Goal: Task Accomplishment & Management: Complete application form

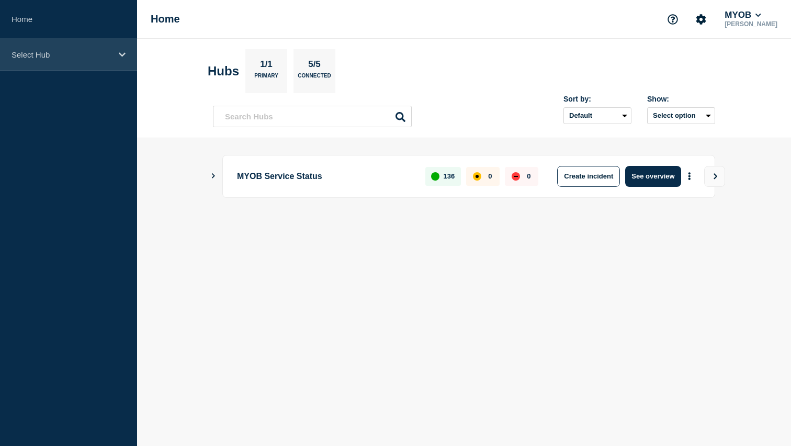
click at [51, 60] on div "Select Hub" at bounding box center [68, 55] width 137 height 32
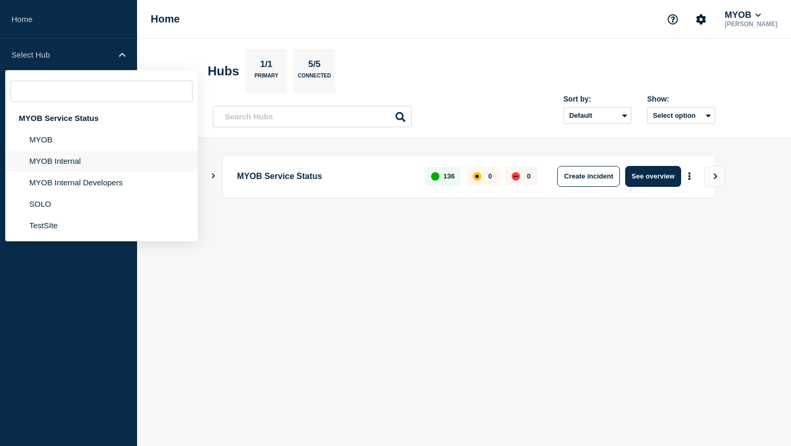
click at [58, 172] on li "MYOB Internal" at bounding box center [101, 160] width 192 height 21
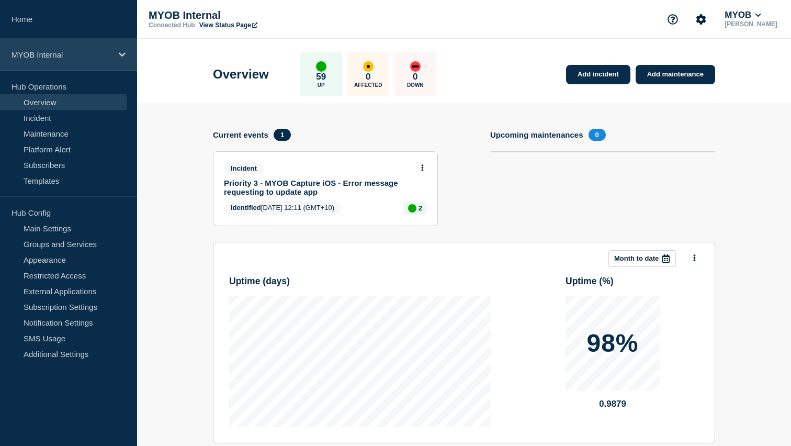
click at [82, 50] on p "MYOB Internal" at bounding box center [62, 54] width 100 height 9
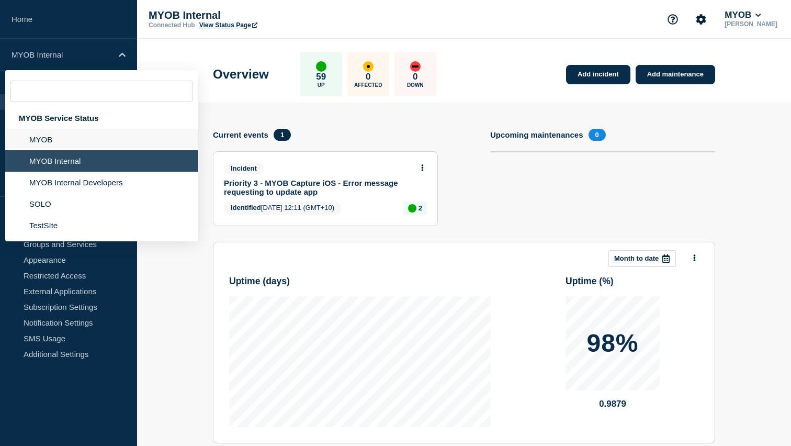
click at [70, 146] on li "MYOB" at bounding box center [101, 139] width 192 height 21
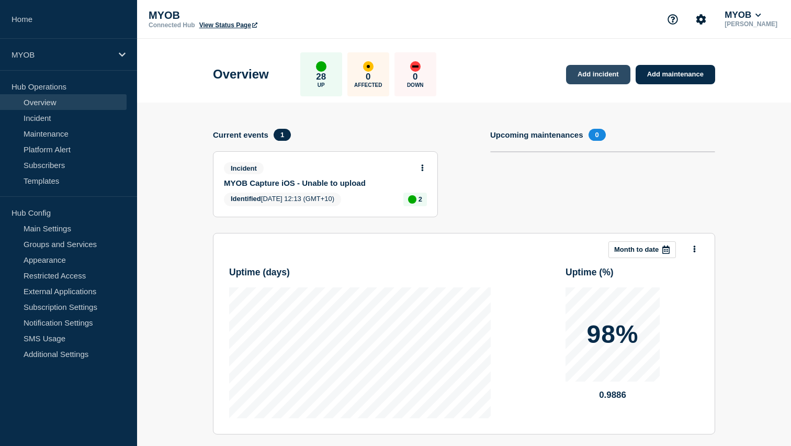
click at [595, 75] on link "Add incident" at bounding box center [598, 74] width 64 height 19
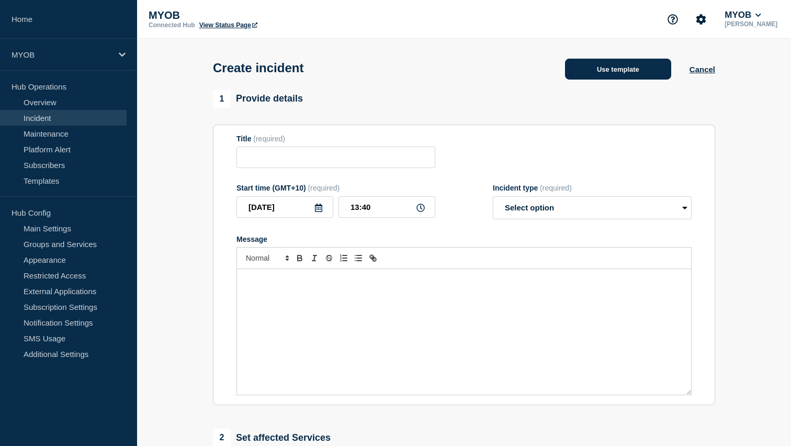
click at [603, 76] on button "Use template" at bounding box center [618, 69] width 106 height 21
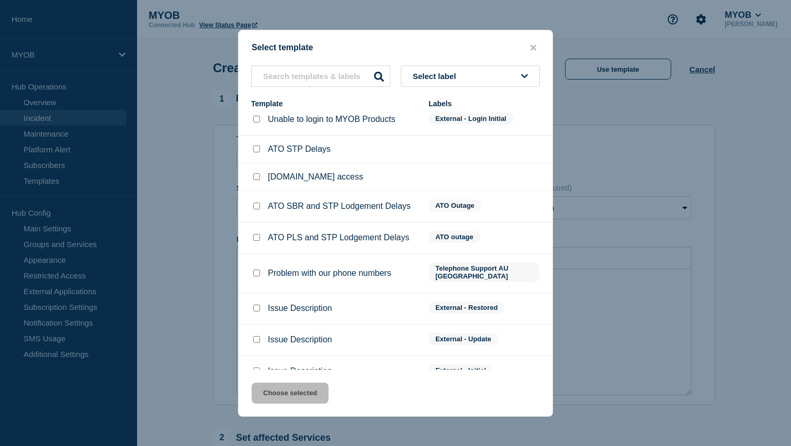
scroll to position [63, 0]
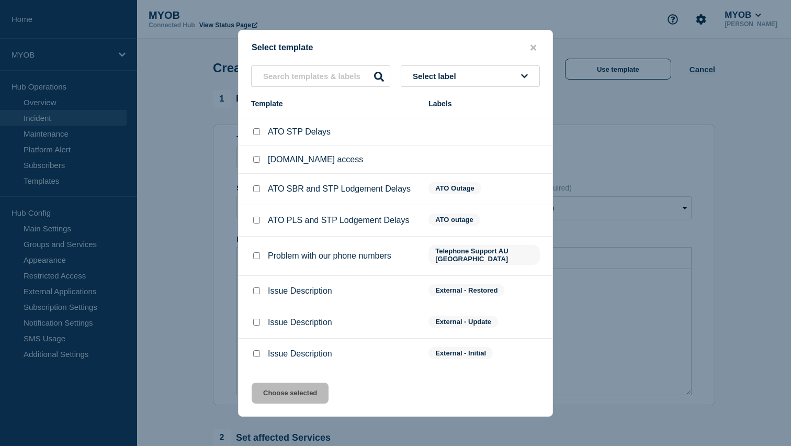
click at [255, 353] on input "Issue Description checkbox" at bounding box center [256, 353] width 7 height 7
checkbox input "true"
click at [289, 402] on button "Choose selected" at bounding box center [290, 392] width 77 height 21
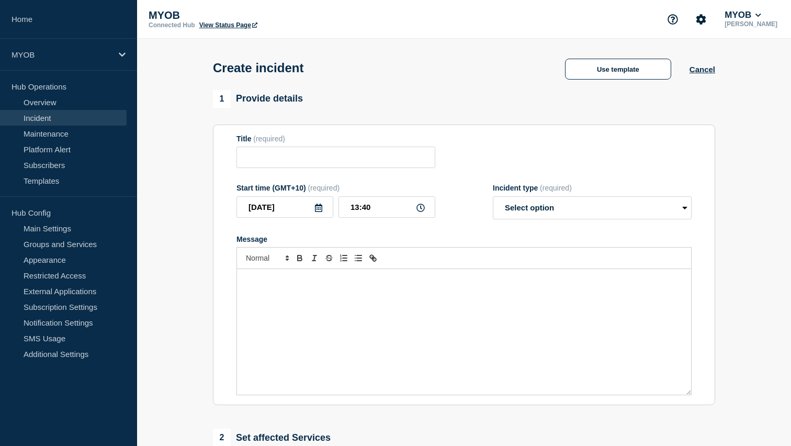
type input "Issue Description"
select select "investigating"
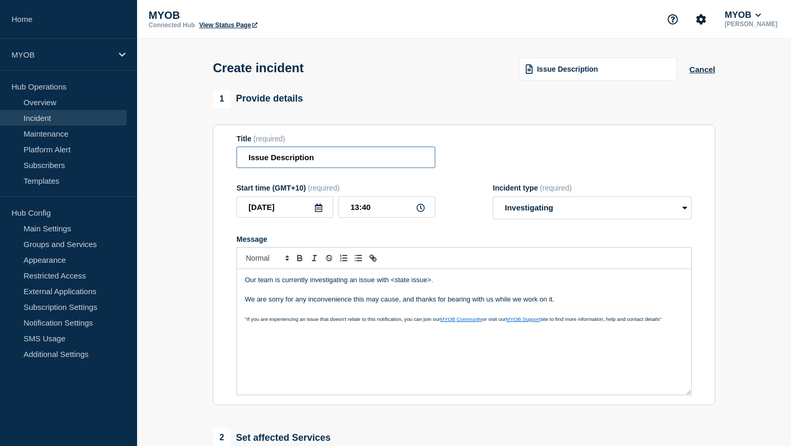
drag, startPoint x: 321, startPoint y: 159, endPoint x: 211, endPoint y: 156, distance: 109.4
click at [211, 156] on div "1 Provide details Title (required) Issue Description Start time (GMT+10) (requi…" at bounding box center [464, 389] width 514 height 599
type input "N"
drag, startPoint x: 324, startPoint y: 161, endPoint x: 285, endPoint y: 161, distance: 39.2
click at [285, 161] on input "New user invites" at bounding box center [335, 156] width 199 height 21
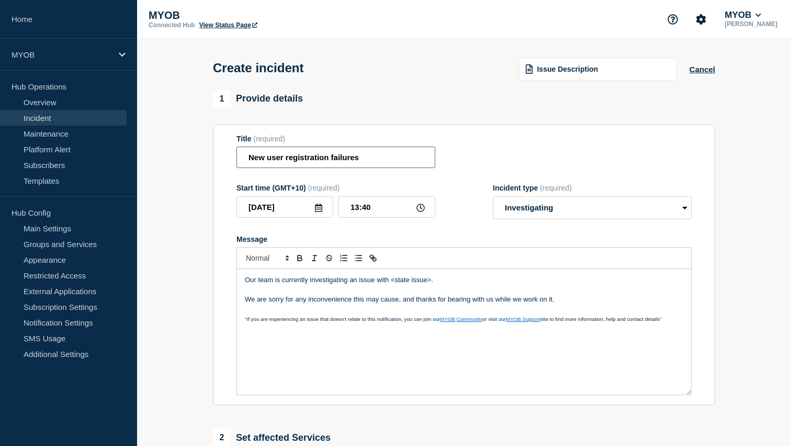
click at [365, 160] on input "New user registration failures" at bounding box center [335, 156] width 199 height 21
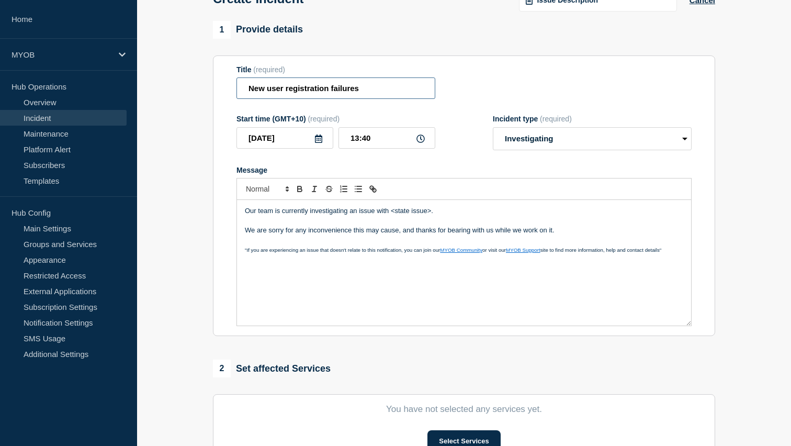
scroll to position [72, 0]
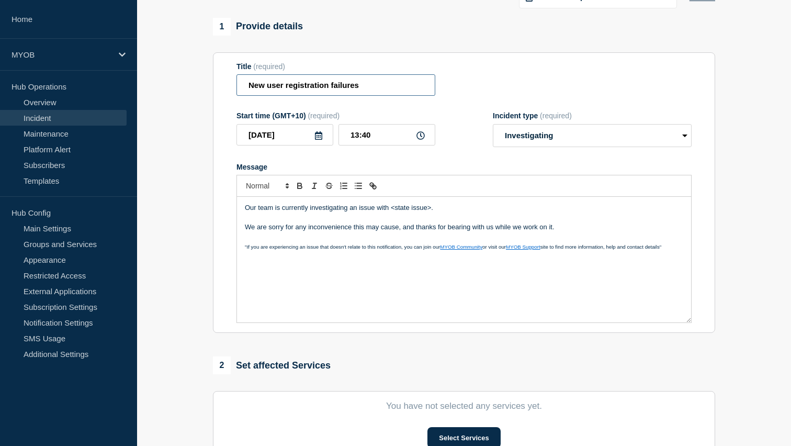
type input "New user registration failures"
drag, startPoint x: 445, startPoint y: 225, endPoint x: 376, endPoint y: 219, distance: 69.4
click at [376, 219] on div "Our team is currently investigating an issue with <state issue>. We are sorry f…" at bounding box center [464, 260] width 454 height 126
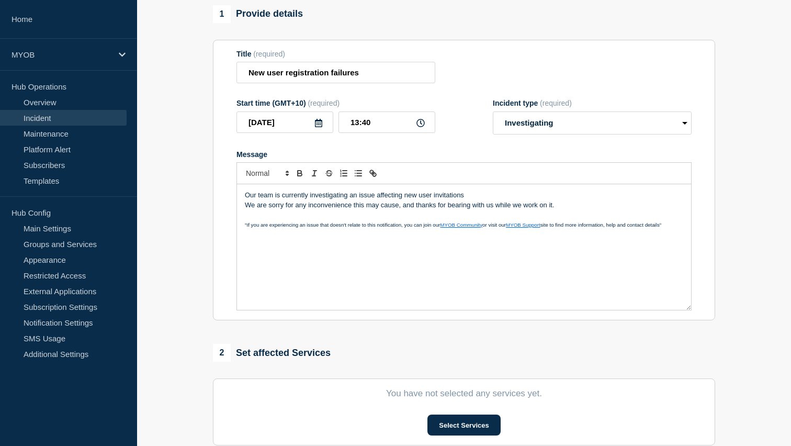
scroll to position [86, 0]
drag, startPoint x: 433, startPoint y: 204, endPoint x: 409, endPoint y: 205, distance: 24.1
click at [409, 199] on p "Our team is currently investigating an issue affecting new user registrations" at bounding box center [464, 193] width 438 height 9
drag, startPoint x: 404, startPoint y: 205, endPoint x: 432, endPoint y: 205, distance: 28.2
click at [432, 199] on p "Our team is currently investigating an issue affecting new user registrations" at bounding box center [464, 193] width 438 height 9
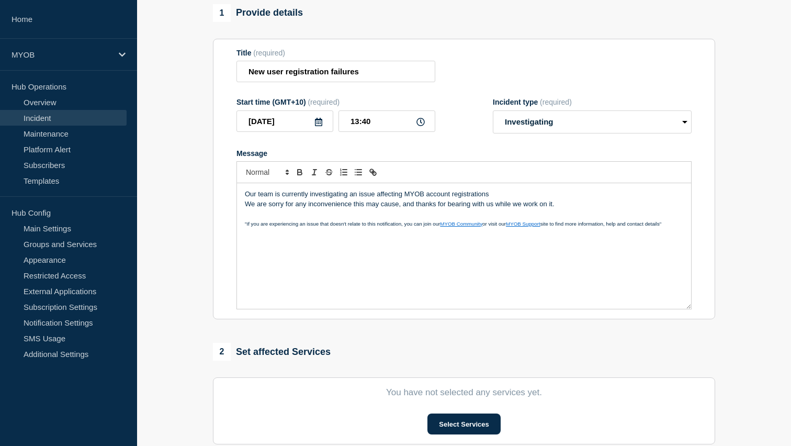
click at [501, 199] on p "Our team is currently investigating an issue affecting MYOB account registratio…" at bounding box center [464, 193] width 438 height 9
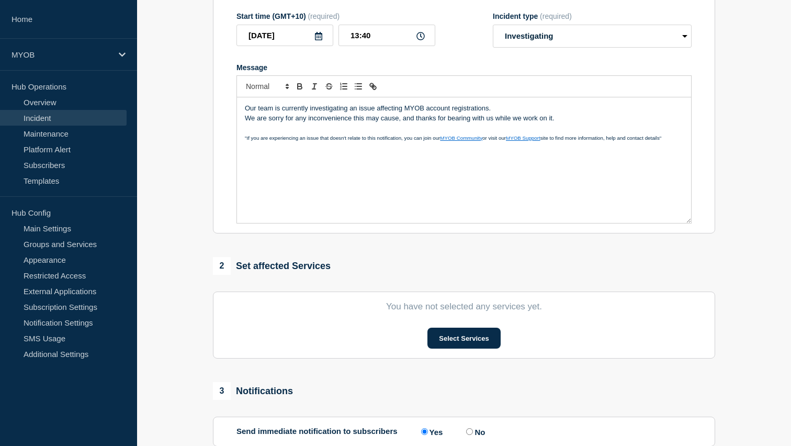
scroll to position [173, 0]
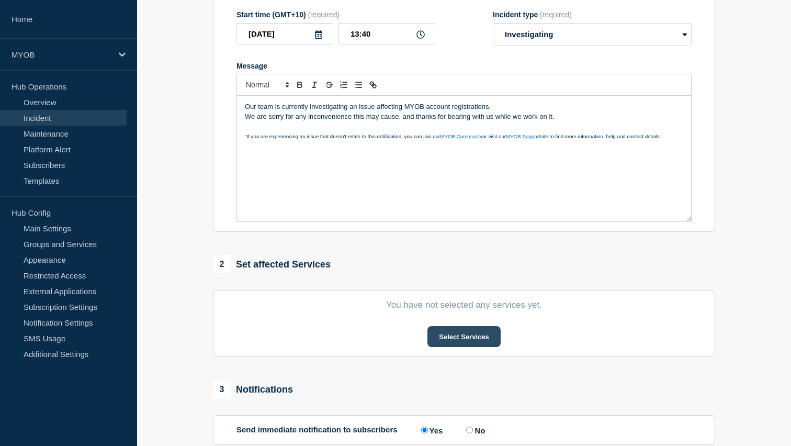
click at [467, 337] on button "Select Services" at bounding box center [463, 336] width 73 height 21
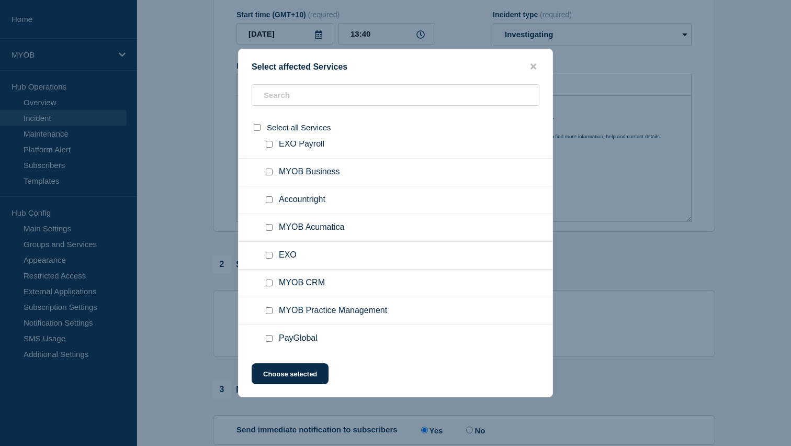
scroll to position [36, 0]
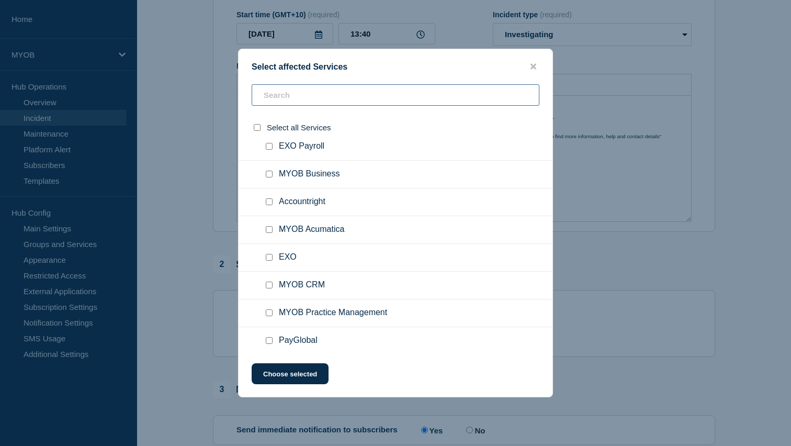
click at [303, 96] on input "text" at bounding box center [396, 94] width 288 height 21
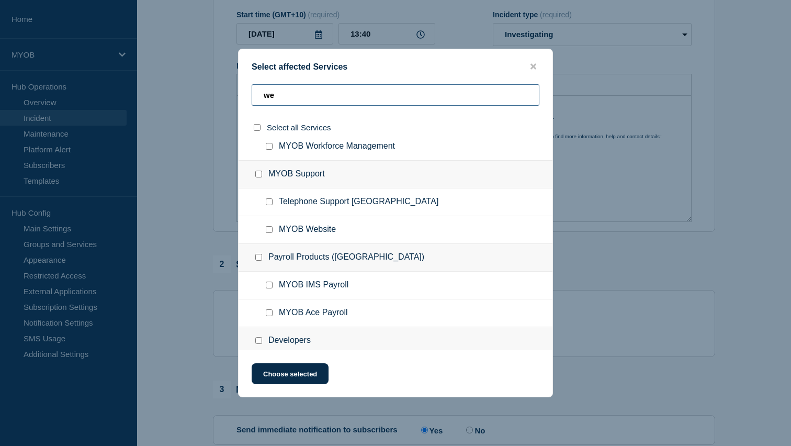
scroll to position [0, 0]
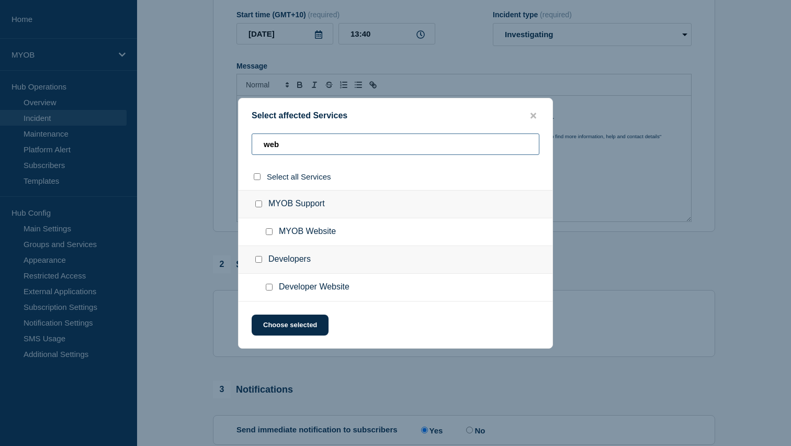
type input "web"
click at [269, 235] on input "MYOB Website checkbox" at bounding box center [269, 231] width 7 height 7
checkbox input "true"
click at [285, 325] on button "Choose selected" at bounding box center [290, 324] width 77 height 21
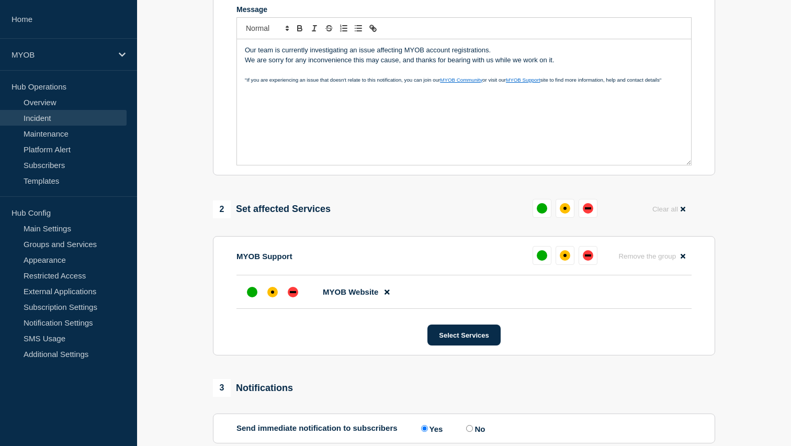
scroll to position [248, 0]
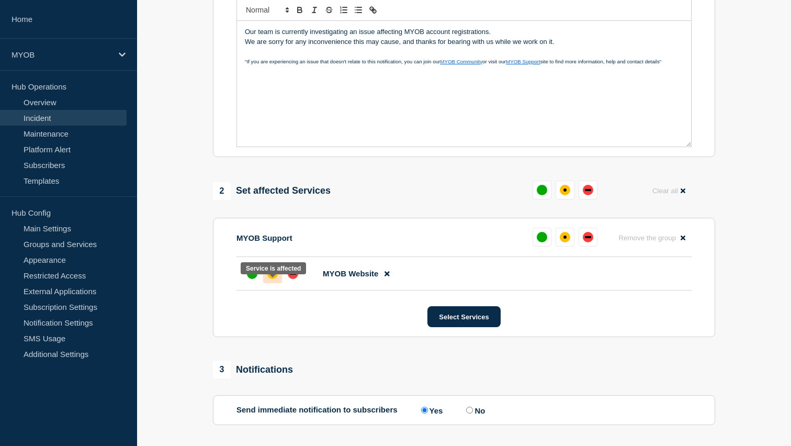
click at [271, 275] on div "affected" at bounding box center [272, 273] width 3 height 3
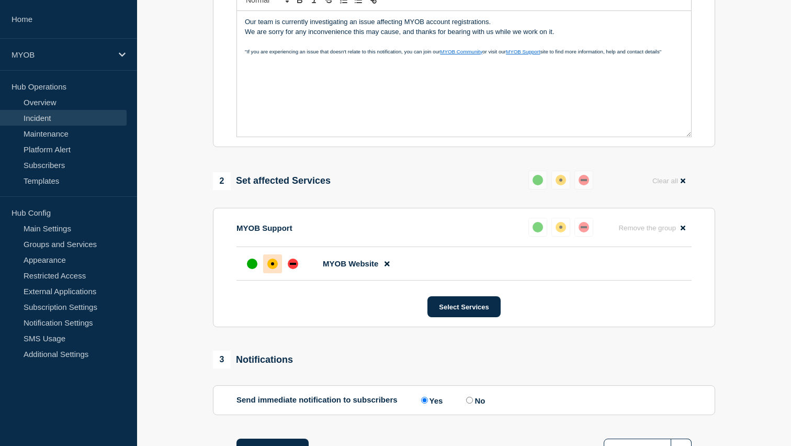
scroll to position [296, 0]
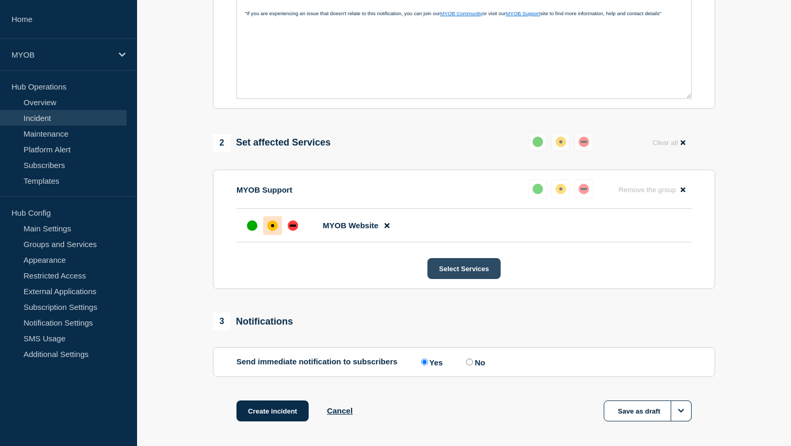
click at [461, 279] on button "Select Services" at bounding box center [463, 268] width 73 height 21
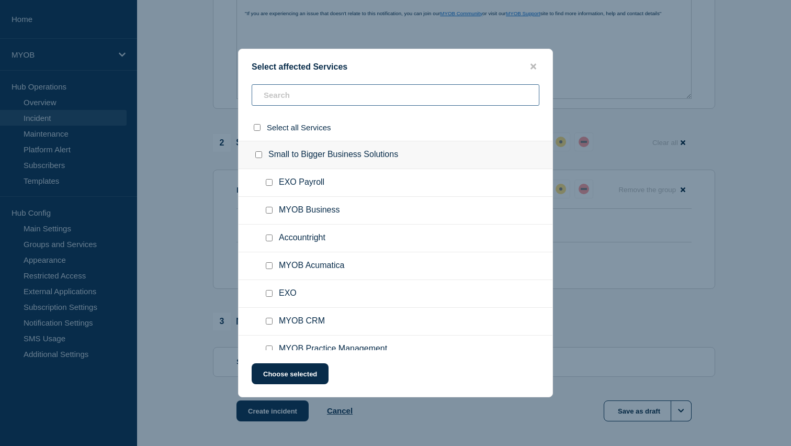
click at [336, 97] on input "text" at bounding box center [396, 94] width 288 height 21
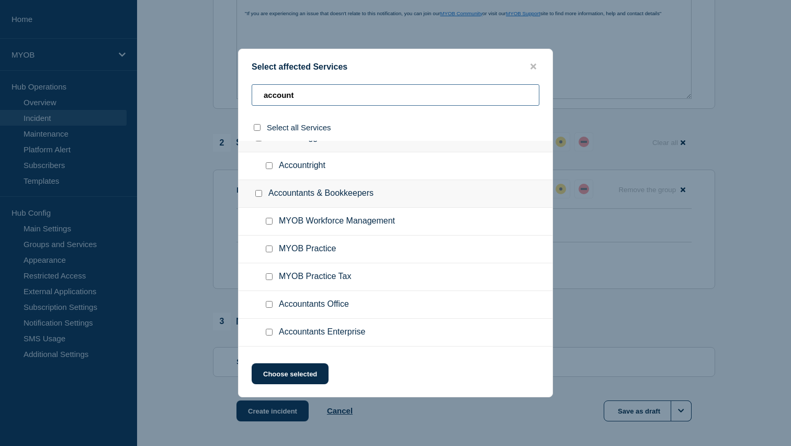
scroll to position [0, 0]
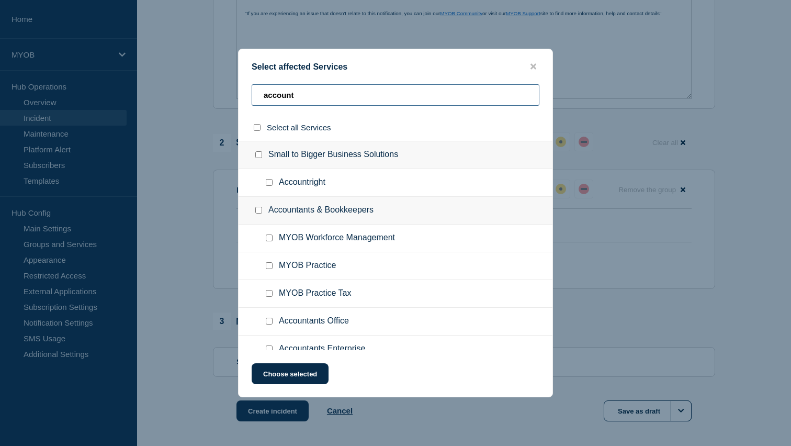
type input "account"
click at [270, 186] on input "Accountright checkbox" at bounding box center [269, 182] width 7 height 7
checkbox input "true"
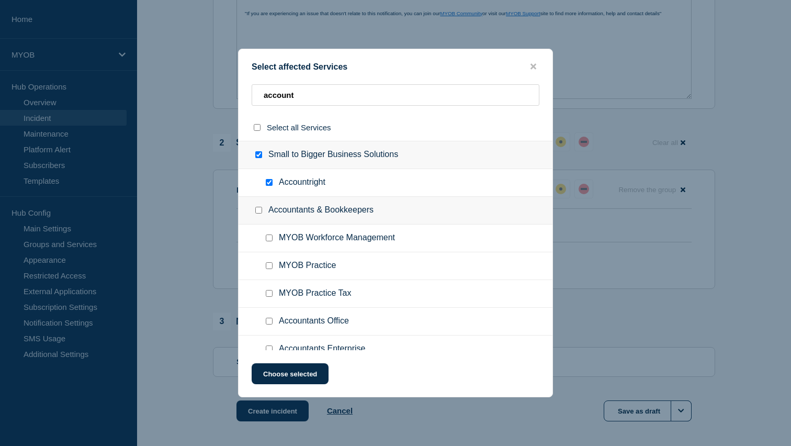
checkbox input "true"
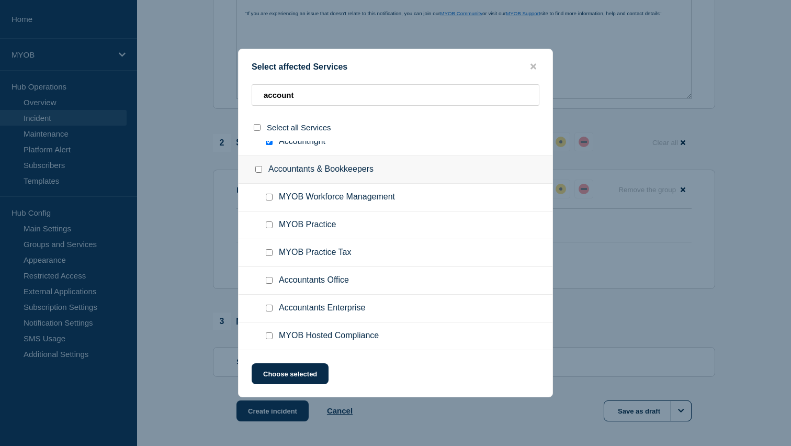
scroll to position [50, 0]
click at [269, 221] on input "MYOB Practice checkbox" at bounding box center [269, 224] width 7 height 7
checkbox input "true"
click at [269, 249] on input "MYOB Practice Tax checkbox" at bounding box center [269, 252] width 7 height 7
checkbox input "true"
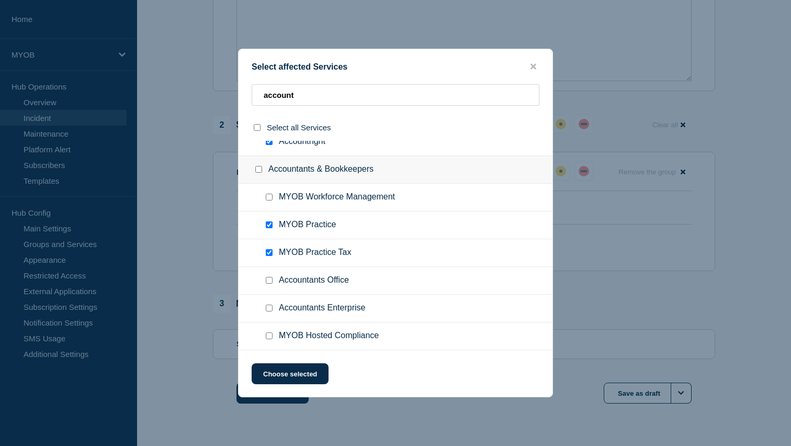
scroll to position [315, 0]
click at [271, 280] on input "Accountants Office checkbox" at bounding box center [269, 280] width 7 height 7
checkbox input "true"
click at [271, 309] on input "Accountants Enterprise checkbox" at bounding box center [269, 307] width 7 height 7
checkbox input "true"
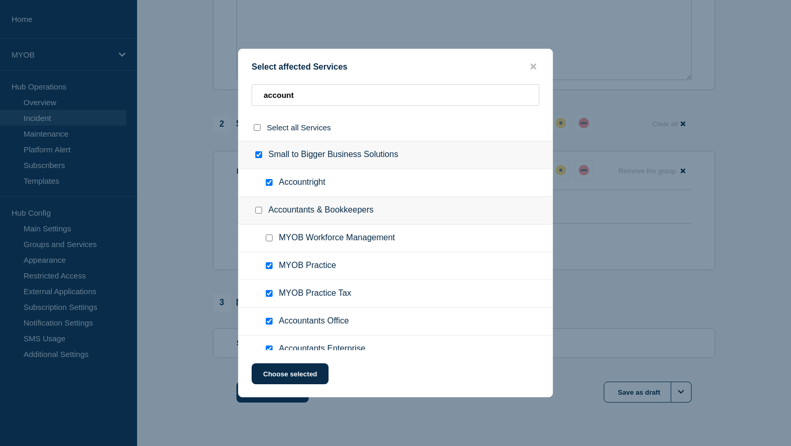
scroll to position [50, 0]
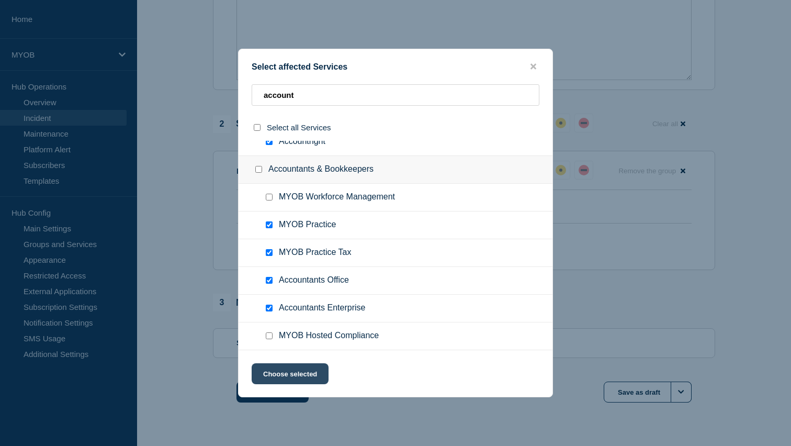
click at [299, 373] on button "Choose selected" at bounding box center [290, 373] width 77 height 21
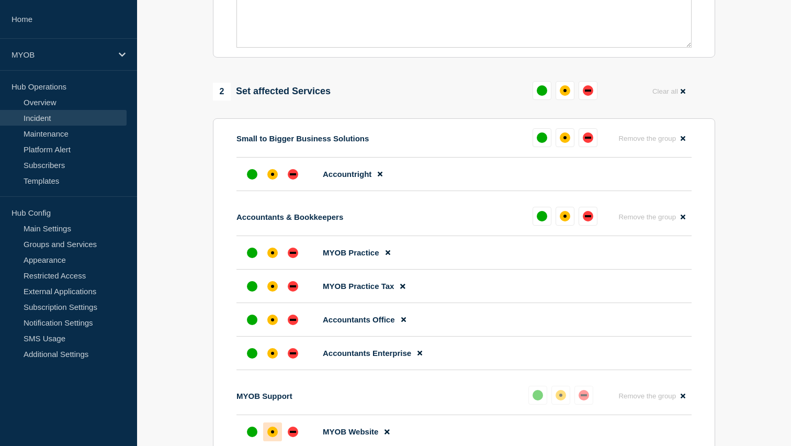
scroll to position [353, 0]
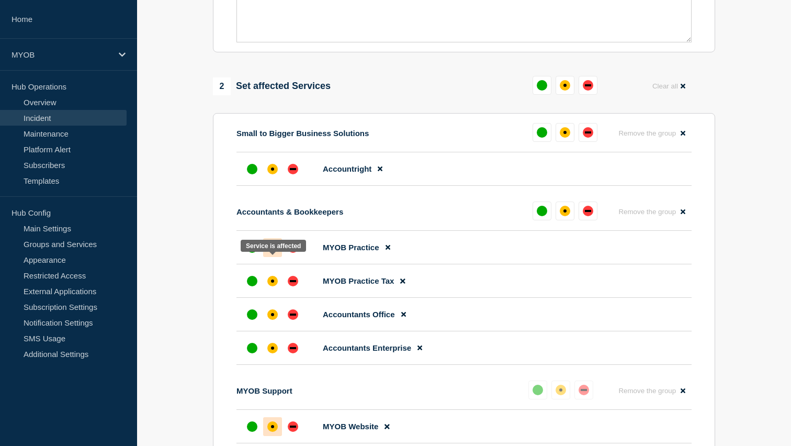
click at [270, 257] on div at bounding box center [272, 247] width 19 height 19
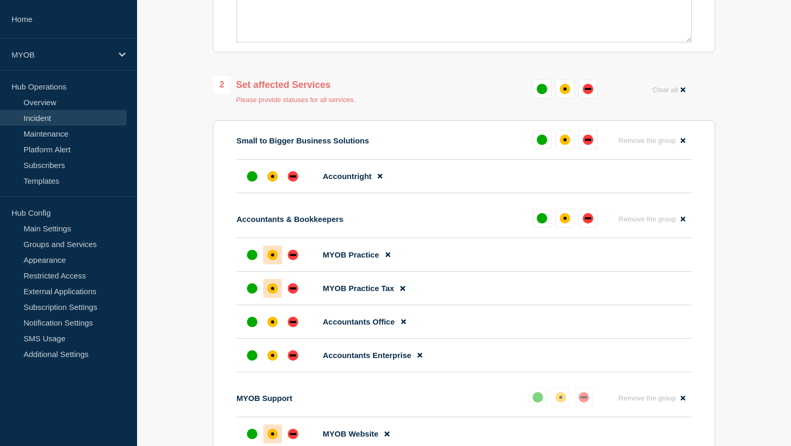
click at [270, 298] on div at bounding box center [272, 288] width 19 height 19
click at [270, 331] on div at bounding box center [272, 321] width 19 height 19
click at [270, 365] on div at bounding box center [272, 355] width 19 height 19
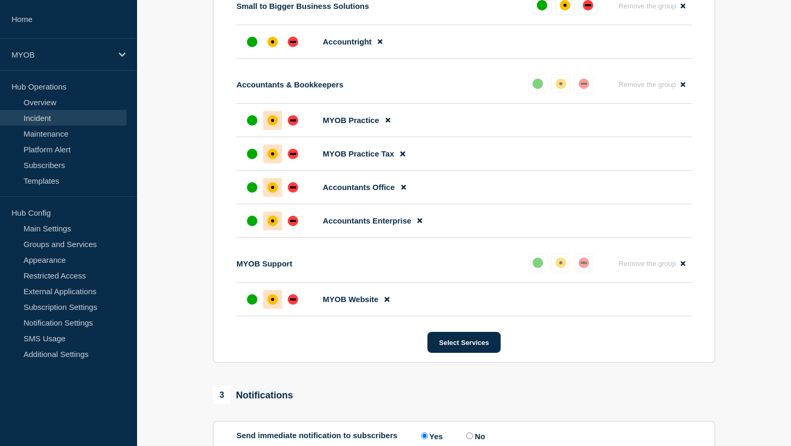
scroll to position [491, 0]
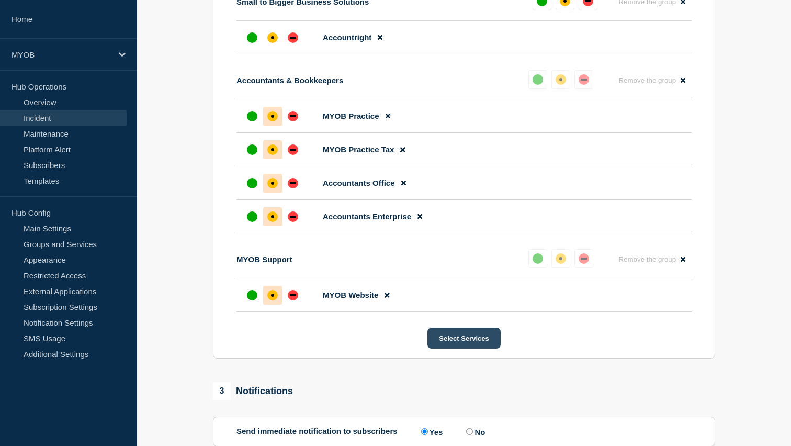
click at [470, 348] on button "Select Services" at bounding box center [463, 337] width 73 height 21
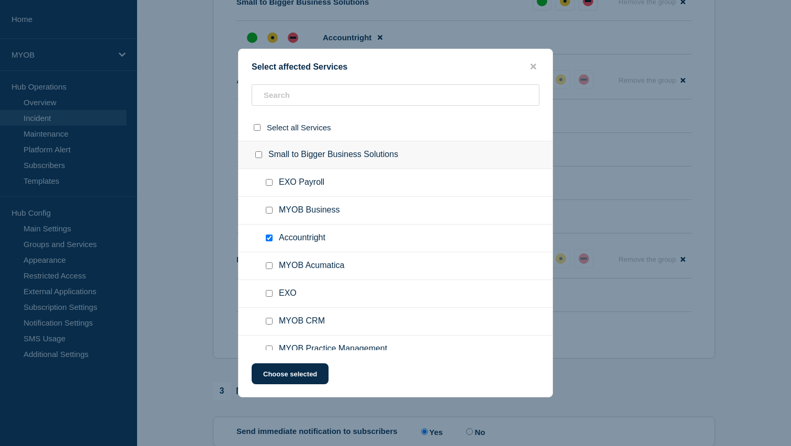
click at [273, 214] on div at bounding box center [271, 210] width 15 height 10
click at [268, 213] on input "MYOB Business checkbox" at bounding box center [269, 210] width 7 height 7
checkbox input "true"
click at [292, 373] on button "Choose selected" at bounding box center [290, 373] width 77 height 21
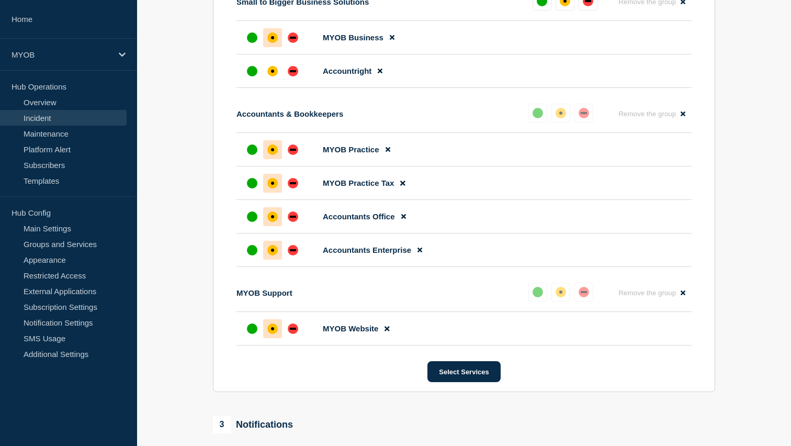
click at [275, 43] on div "affected" at bounding box center [272, 37] width 10 height 10
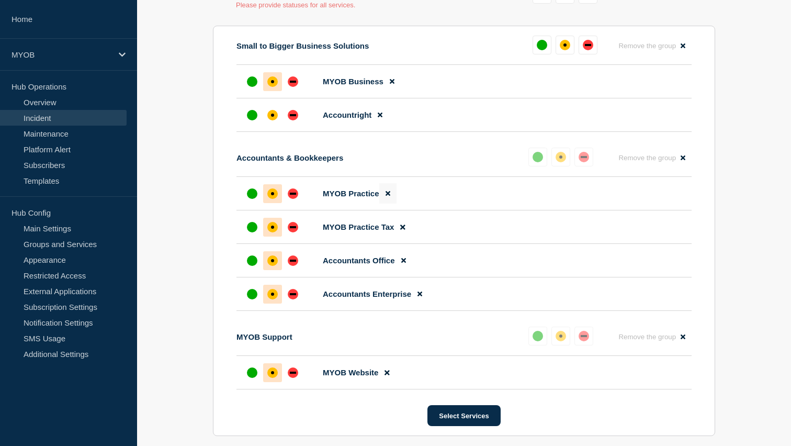
scroll to position [443, 0]
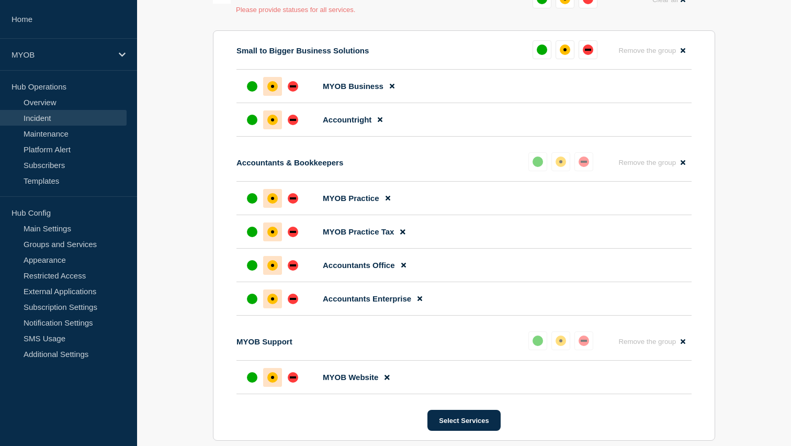
click at [266, 129] on div at bounding box center [272, 119] width 19 height 19
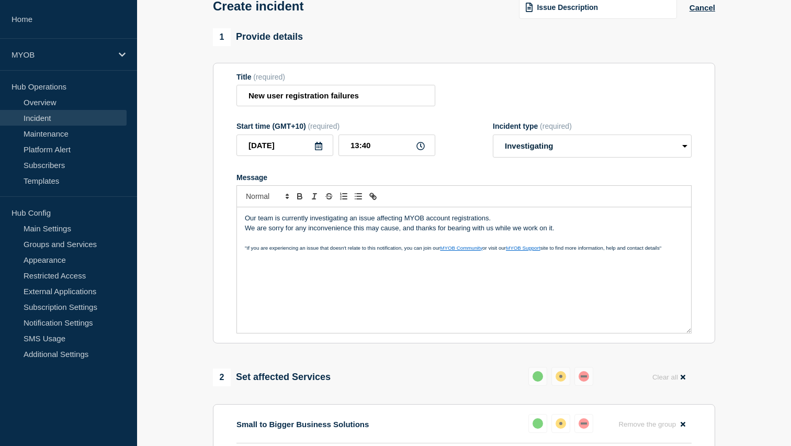
scroll to position [0, 0]
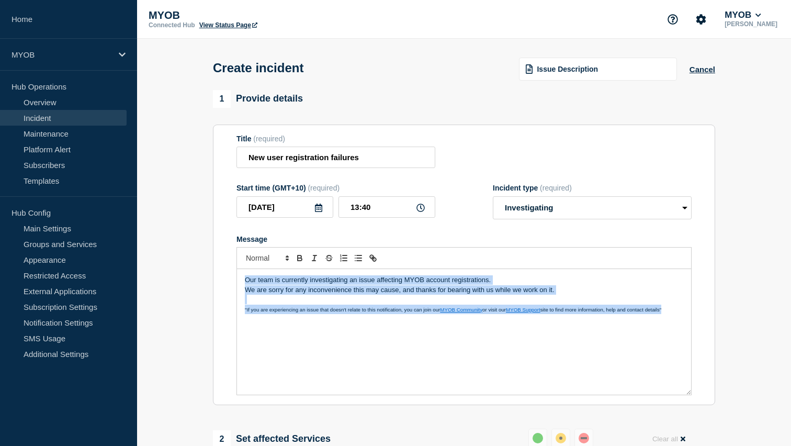
drag, startPoint x: 671, startPoint y: 319, endPoint x: 312, endPoint y: 279, distance: 360.5
click at [312, 279] on div "Our team is currently investigating an issue affecting MYOB account registratio…" at bounding box center [464, 332] width 454 height 126
copy div "Our team is currently investigating an issue affecting MYOB account registratio…"
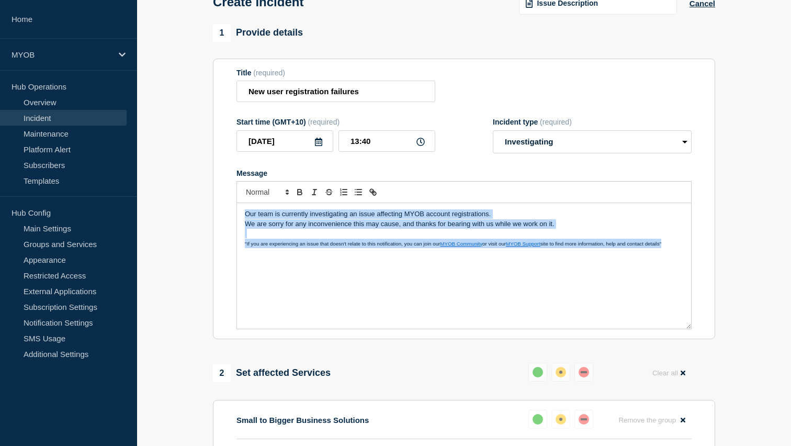
scroll to position [69, 0]
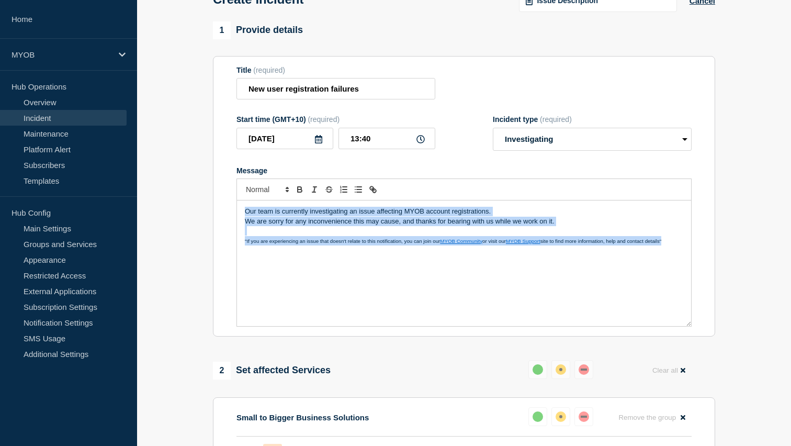
copy div "Our team is currently investigating an issue affecting MYOB account registratio…"
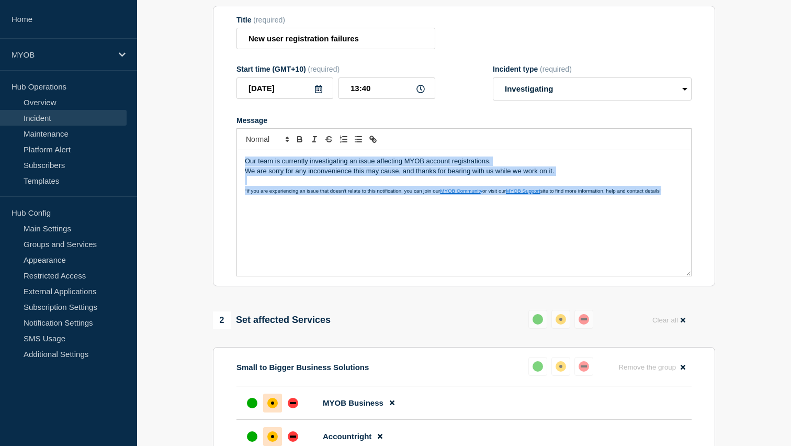
scroll to position [117, 0]
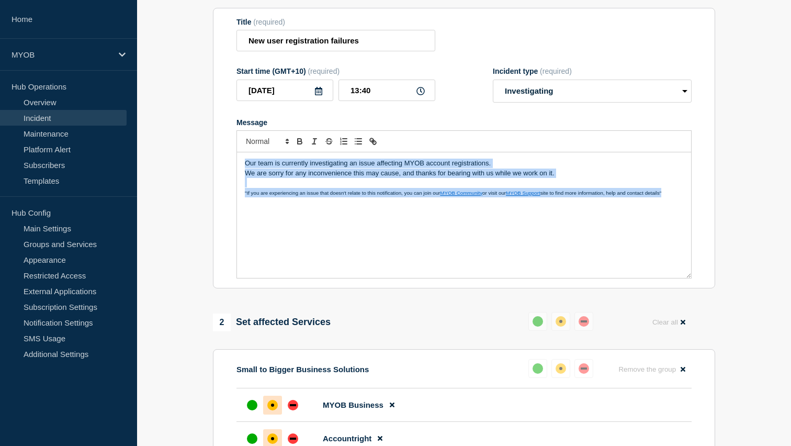
copy div "Our team is currently investigating an issue affecting MYOB account registratio…"
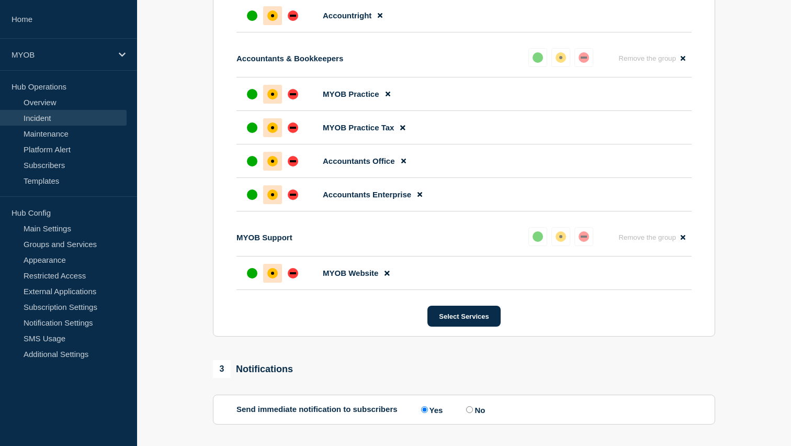
scroll to position [547, 0]
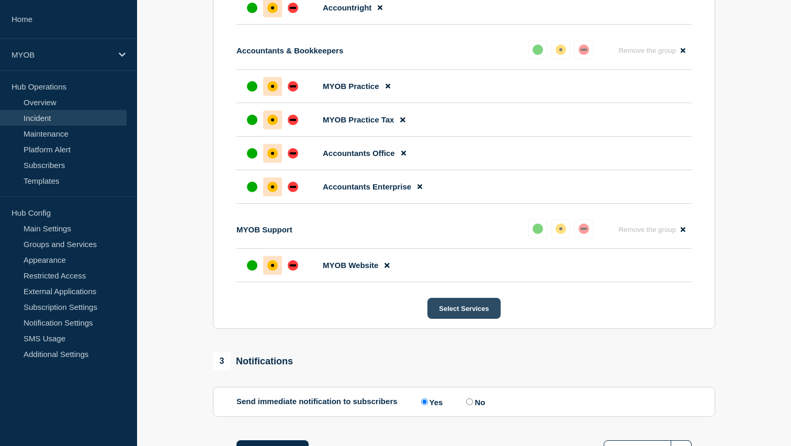
click at [482, 319] on button "Select Services" at bounding box center [463, 308] width 73 height 21
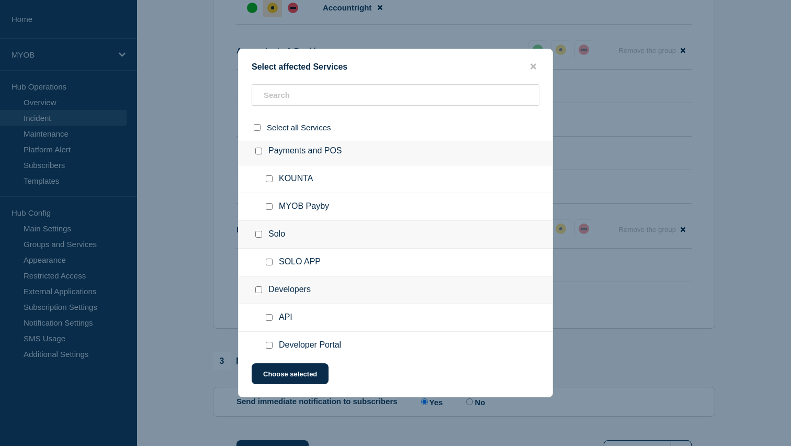
scroll to position [798, 0]
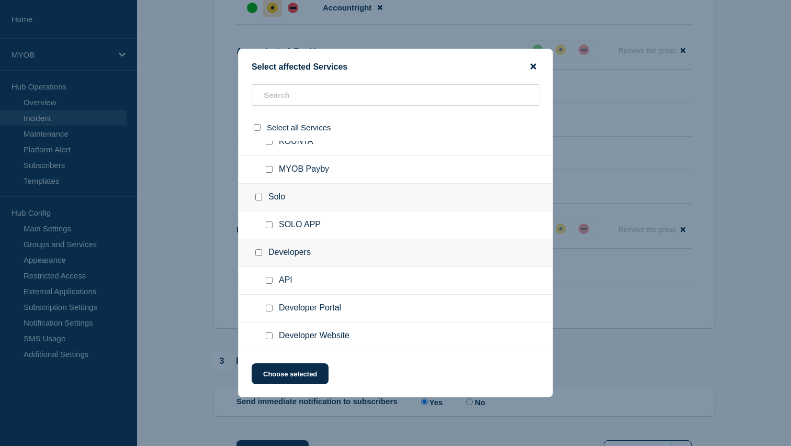
click at [535, 64] on icon "close button" at bounding box center [533, 67] width 6 height 6
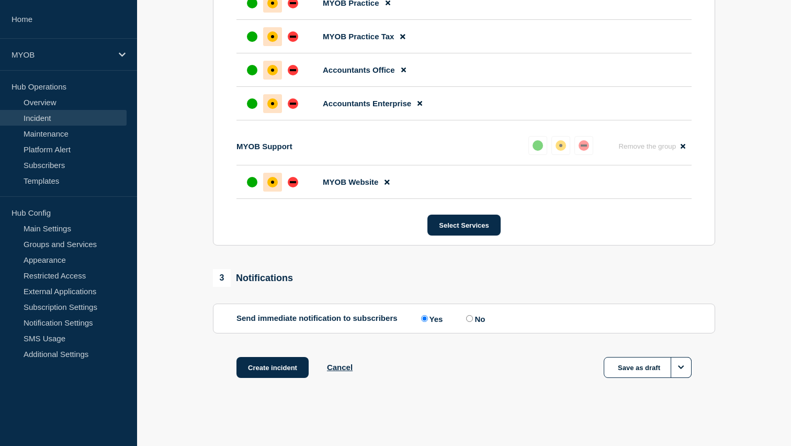
scroll to position [661, 0]
click at [286, 370] on button "Create incident" at bounding box center [272, 367] width 72 height 21
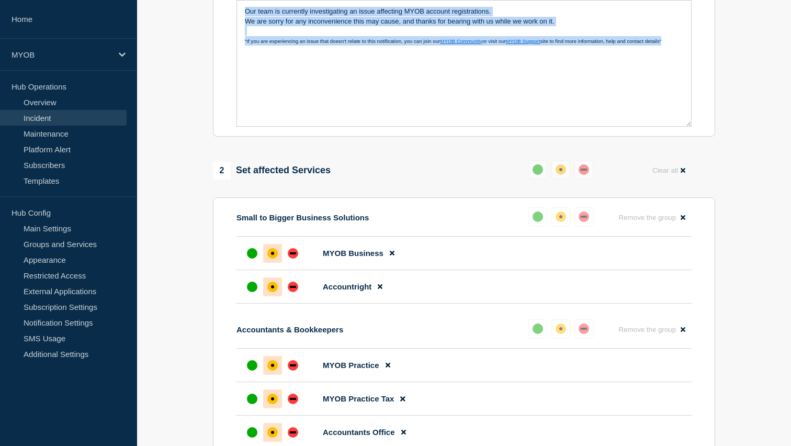
scroll to position [60, 0]
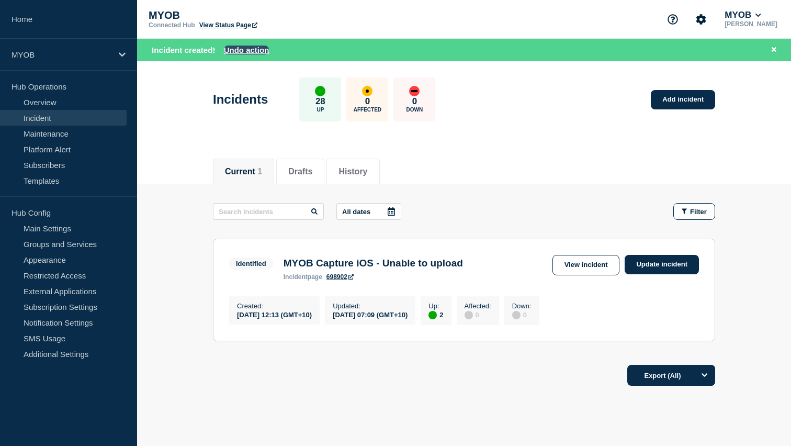
click at [256, 49] on button "Undo action" at bounding box center [247, 50] width 46 height 9
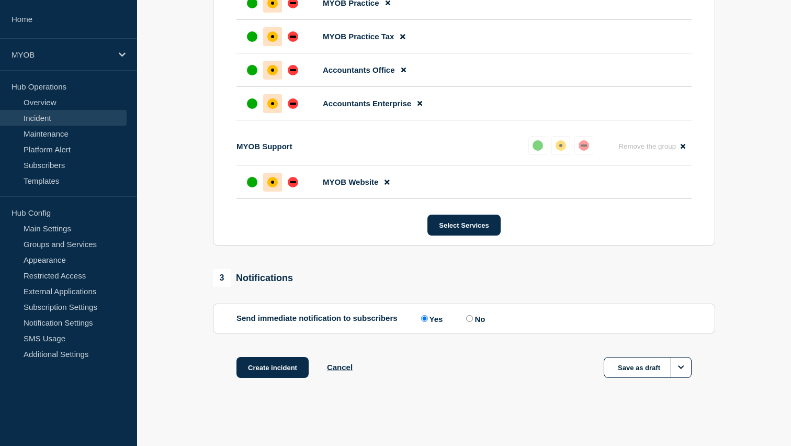
scroll to position [661, 0]
click at [257, 364] on button "Create incident" at bounding box center [272, 367] width 72 height 21
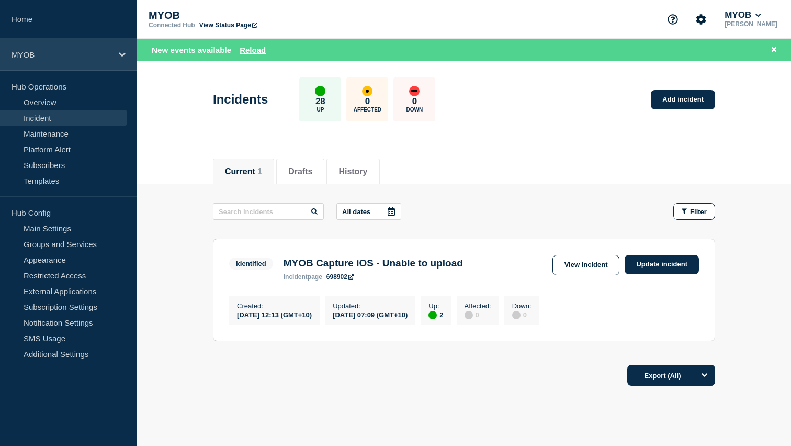
click at [76, 58] on p "MYOB" at bounding box center [62, 54] width 100 height 9
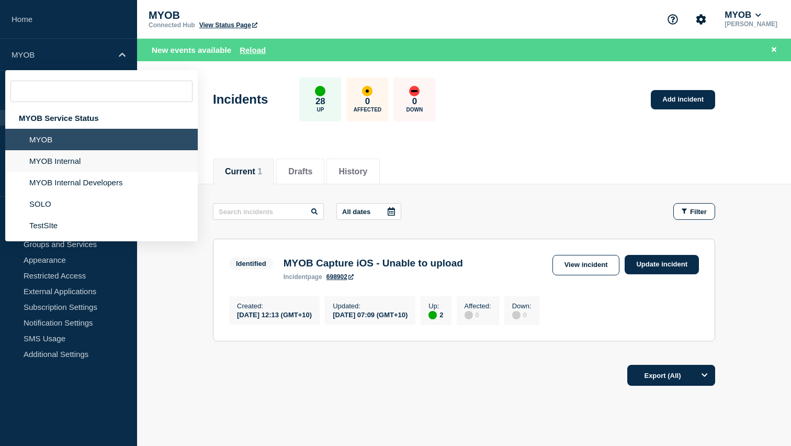
click at [67, 161] on li "MYOB Internal" at bounding box center [101, 160] width 192 height 21
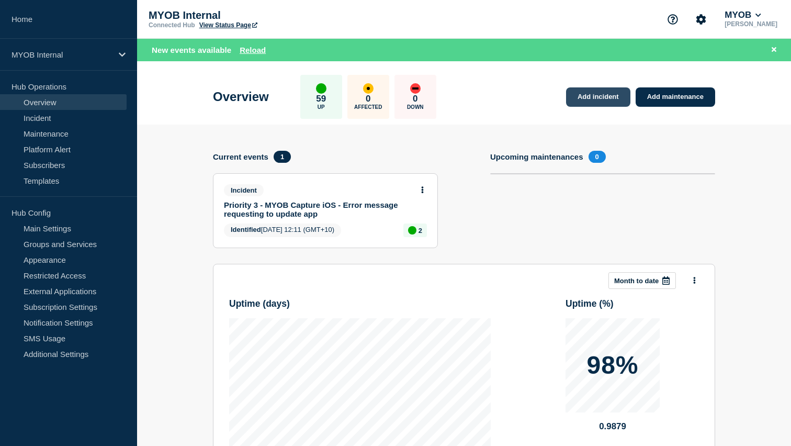
click at [596, 96] on link "Add incident" at bounding box center [598, 96] width 64 height 19
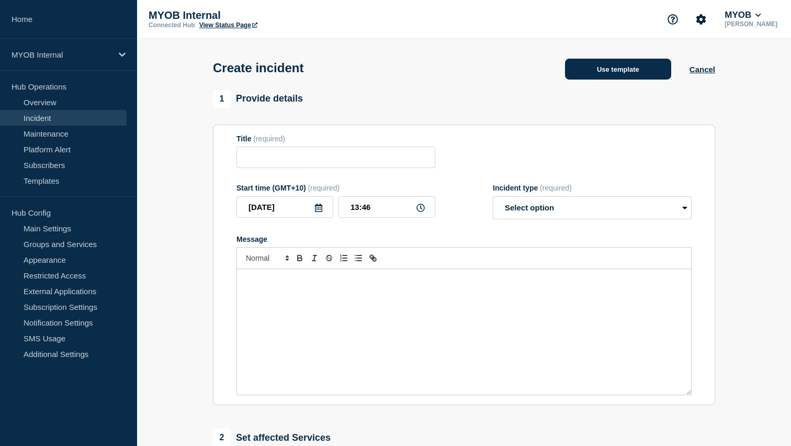
click at [621, 70] on button "Use template" at bounding box center [618, 69] width 106 height 21
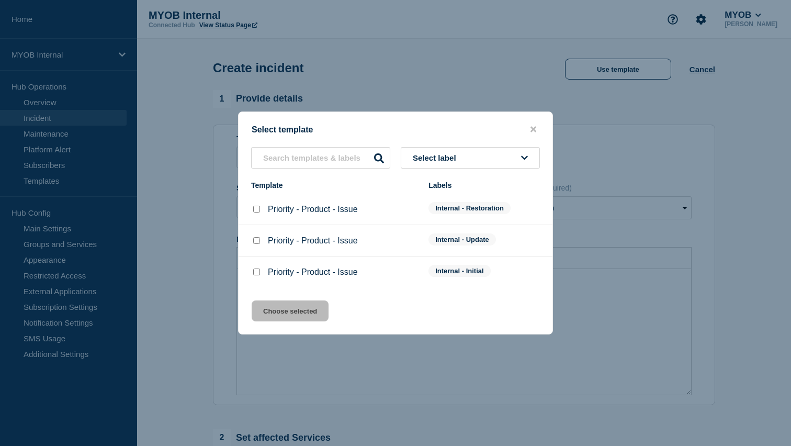
click at [256, 275] on input "Priority - Product - Issue checkbox" at bounding box center [256, 271] width 7 height 7
checkbox input "true"
click at [306, 317] on button "Choose selected" at bounding box center [290, 310] width 77 height 21
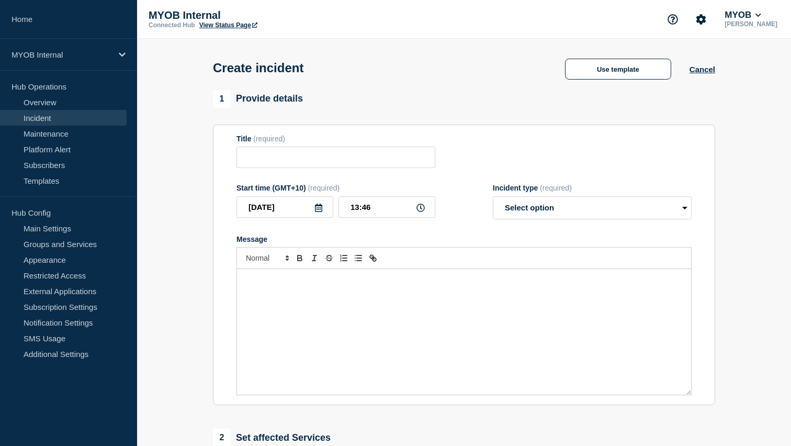
type input "Priority - Product - Issue"
select select "investigating"
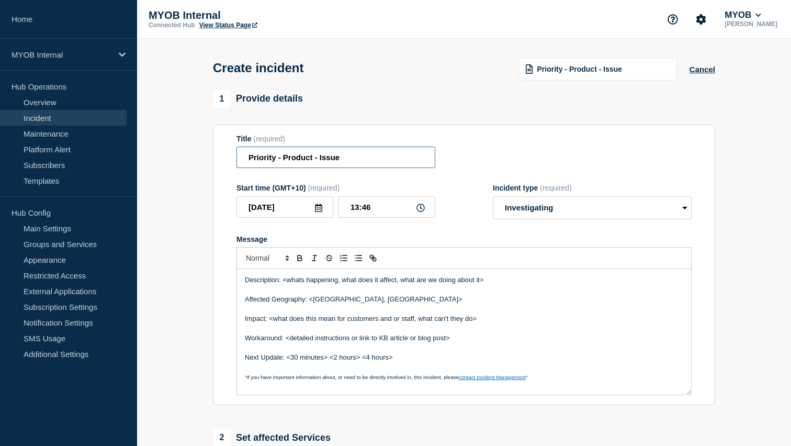
click at [278, 161] on input "Priority - Product - Issue" at bounding box center [335, 156] width 199 height 21
click at [304, 160] on input "Priority 3 - Product - Issue" at bounding box center [335, 156] width 199 height 21
click at [327, 164] on input "Priority 3 - Archie - Issue" at bounding box center [335, 156] width 199 height 21
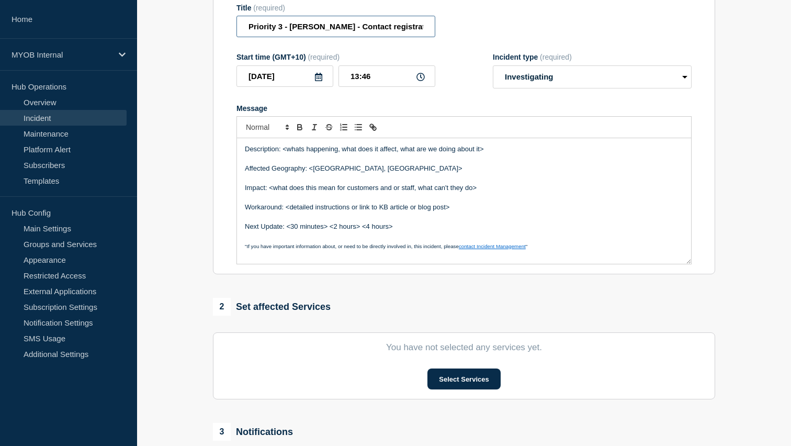
scroll to position [135, 0]
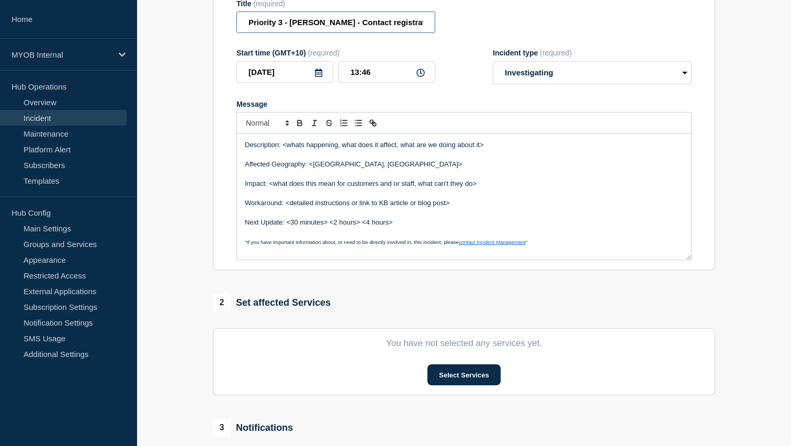
type input "Priority 3 - Archie - Contact registration errors"
drag, startPoint x: 338, startPoint y: 156, endPoint x: 282, endPoint y: 156, distance: 55.4
click at [282, 150] on p "Description: <whats happening, what does it affect, what are we doing about it>" at bounding box center [464, 144] width 438 height 9
click at [337, 150] on p "Description: We are currently nvestagating, what does it affect, what are we do…" at bounding box center [464, 144] width 438 height 9
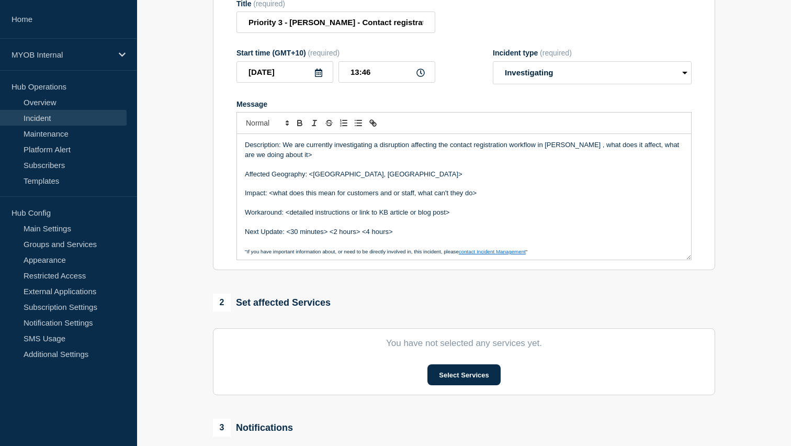
click at [570, 153] on p "Description: We are currently investigating a disruption affecting the contact …" at bounding box center [464, 149] width 438 height 19
click at [564, 157] on p "Description: We are currently investigating a disruption affecting the contact …" at bounding box center [464, 149] width 438 height 19
drag, startPoint x: 567, startPoint y: 157, endPoint x: 603, endPoint y: 172, distance: 38.5
click at [602, 172] on div "Description: We are currently investigating a disruption affecting the contact …" at bounding box center [464, 197] width 454 height 126
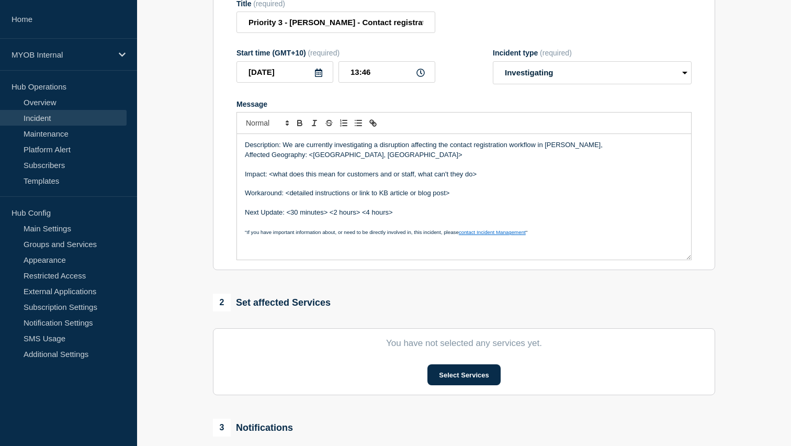
click at [245, 160] on p "Affected Geography: <Australia, New Zealand>" at bounding box center [464, 154] width 438 height 9
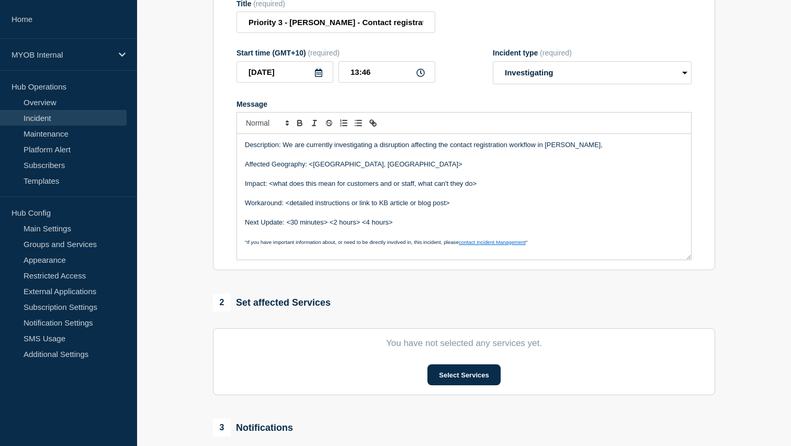
click at [388, 169] on p "Affected Geography: <Australia, New Zealand>" at bounding box center [464, 164] width 438 height 9
click at [314, 169] on p "Affected Geography: <Australia, New Zealand" at bounding box center [464, 164] width 438 height 9
click at [562, 150] on p "Description: We are currently investigating a disruption affecting the contact …" at bounding box center [464, 144] width 438 height 9
click at [589, 150] on p "Description: We are currently investigating a disruption affecting the contact …" at bounding box center [464, 144] width 438 height 9
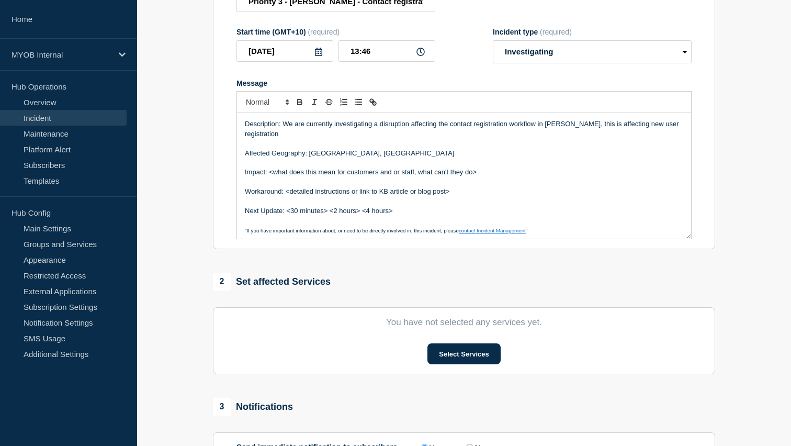
scroll to position [155, 0]
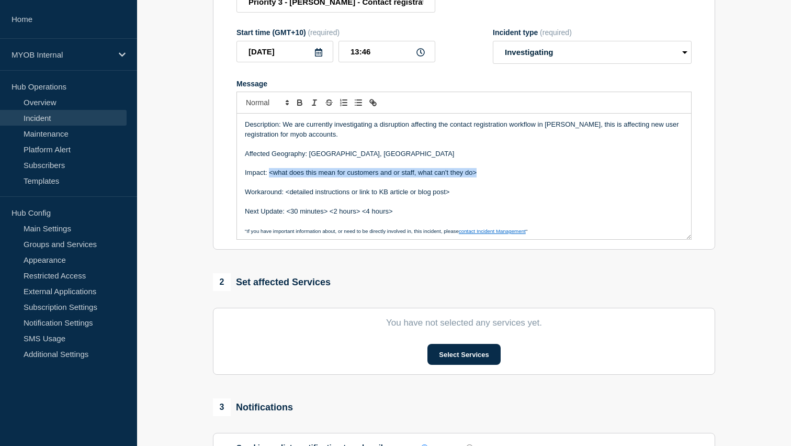
drag, startPoint x: 490, startPoint y: 181, endPoint x: 269, endPoint y: 183, distance: 220.7
click at [269, 177] on p "Impact: <what does this mean for customers and or staff, what can't they do>" at bounding box center [464, 172] width 438 height 9
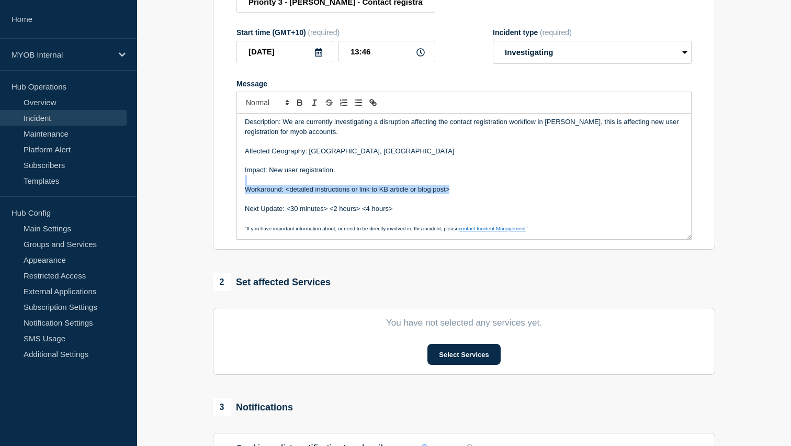
drag, startPoint x: 461, startPoint y: 201, endPoint x: 229, endPoint y: 191, distance: 232.5
click at [229, 191] on section "Title (required) Priority 3 - Archie - Contact registration errors Start time (…" at bounding box center [464, 109] width 502 height 281
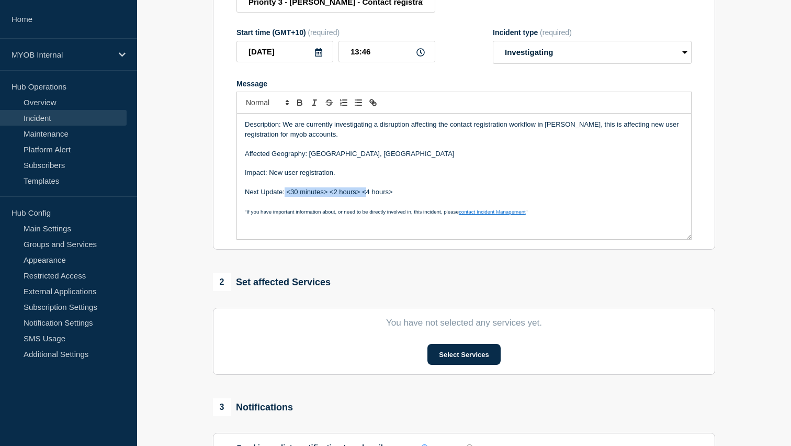
drag, startPoint x: 365, startPoint y: 201, endPoint x: 284, endPoint y: 205, distance: 80.6
click at [284, 197] on p "Next Update: <30 minutes> <2 hours> <4 hours>" at bounding box center [464, 191] width 438 height 9
click at [314, 197] on p "Next Update:4 hours>" at bounding box center [464, 191] width 438 height 9
click at [283, 197] on p "Next Update:4 hours" at bounding box center [464, 191] width 438 height 9
click at [284, 197] on p "Next Update:4 hours" at bounding box center [464, 191] width 438 height 9
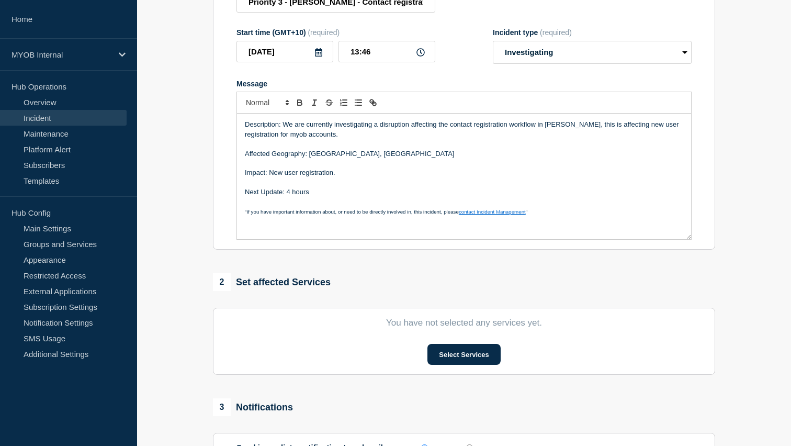
click at [300, 139] on p "Description: We are currently investigating a disruption affecting the contact …" at bounding box center [464, 129] width 438 height 19
drag, startPoint x: 309, startPoint y: 142, endPoint x: 589, endPoint y: 134, distance: 280.5
click at [589, 134] on p "Description: We are currently investigating a disruption affecting the contact …" at bounding box center [464, 129] width 438 height 19
click at [596, 136] on p "Description: We are currently investigating a disruption affecting the contact …" at bounding box center [464, 129] width 438 height 19
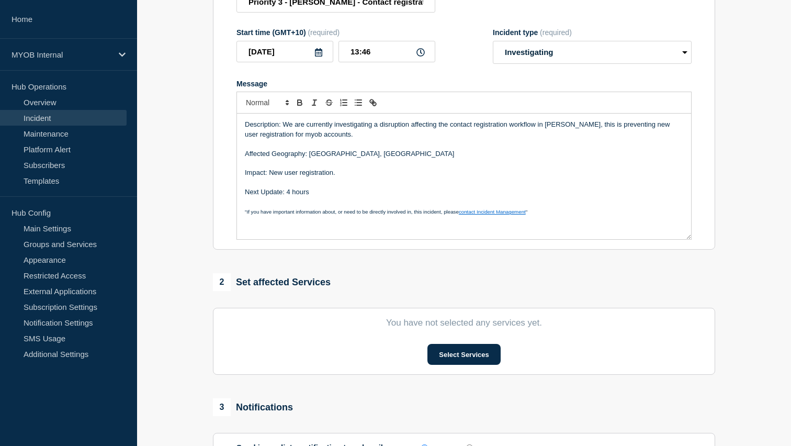
click at [651, 134] on p "Description: We are currently investigating a disruption affecting the contact …" at bounding box center [464, 129] width 438 height 19
click at [259, 139] on p "Description: We are currently investigating a disruption affecting the contact …" at bounding box center [464, 129] width 438 height 19
click at [258, 139] on p "Description: We are currently investigating a disruption affecting the contact …" at bounding box center [464, 129] width 438 height 19
click at [571, 133] on p "Description: We are currently investigating a disruption affecting the contact …" at bounding box center [464, 129] width 438 height 19
click at [555, 149] on p "Message" at bounding box center [464, 143] width 438 height 9
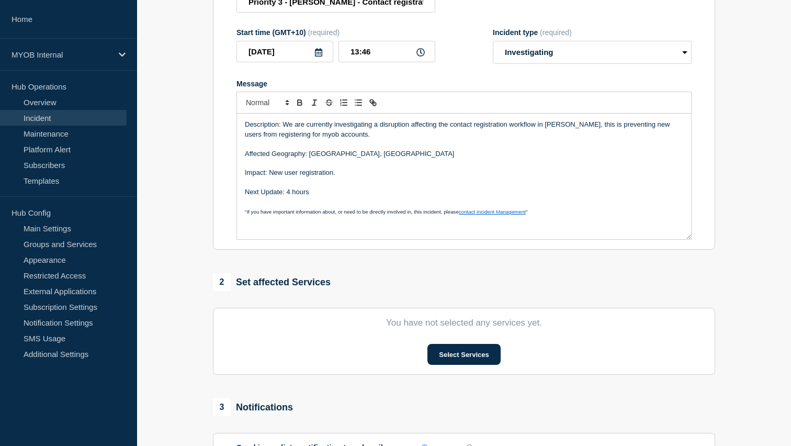
scroll to position [170, 0]
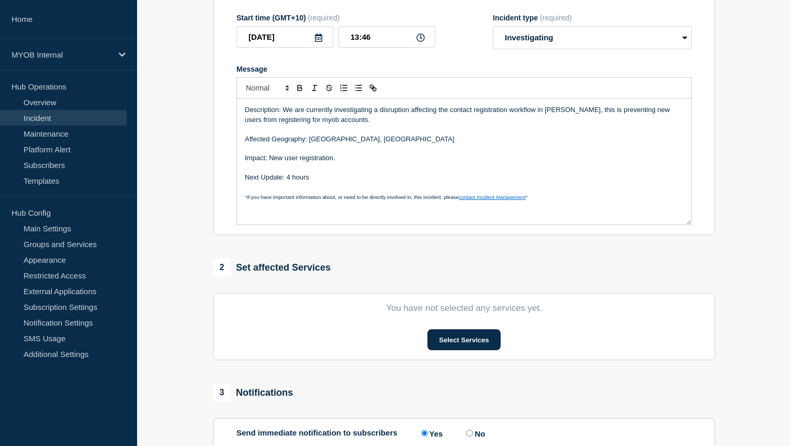
click at [343, 124] on p "Description: We are currently investigating a disruption affecting the contact …" at bounding box center [464, 114] width 438 height 19
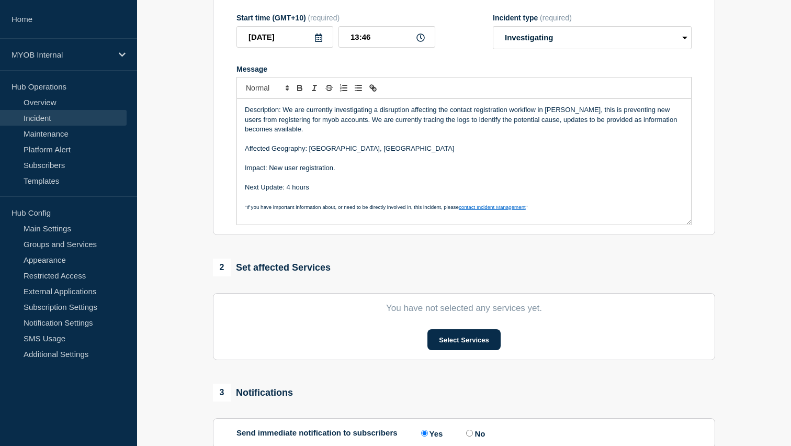
click at [545, 119] on p "Description: We are currently investigating a disruption affecting the contact …" at bounding box center [464, 119] width 438 height 29
click at [562, 120] on p "Description: We are currently investigating a disruption affecting the contact …" at bounding box center [464, 119] width 438 height 29
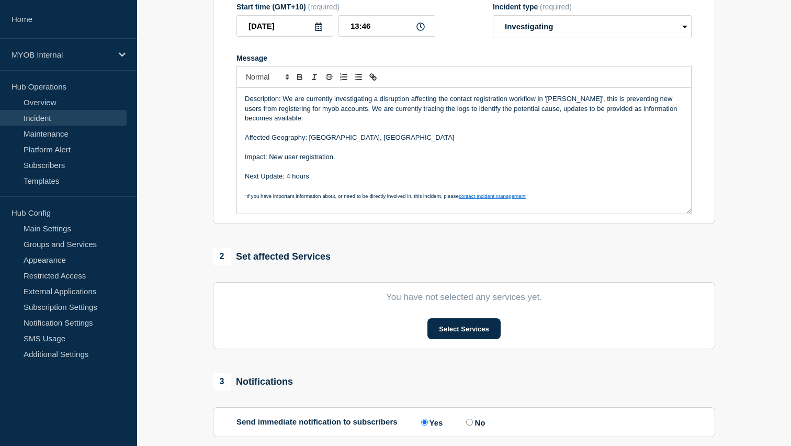
scroll to position [179, 0]
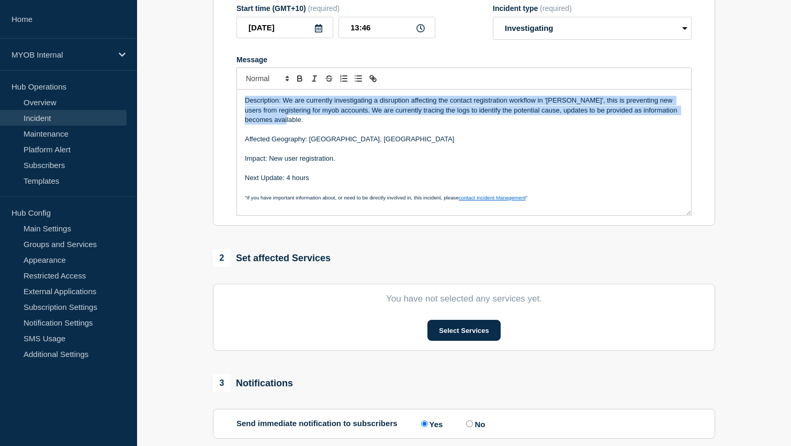
drag, startPoint x: 283, startPoint y: 131, endPoint x: 235, endPoint y: 109, distance: 53.2
click at [235, 109] on section "Title (required) Priority 3 - Archie - Contact registration errors Start time (…" at bounding box center [464, 85] width 502 height 281
copy p "Description: We are currently investigating a disruption affecting the contact …"
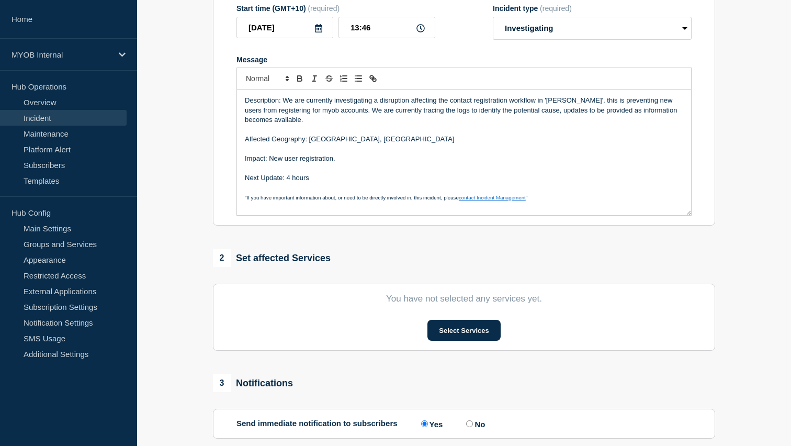
click at [309, 118] on p "Description: We are currently investigating a disruption affecting the contact …" at bounding box center [464, 110] width 438 height 29
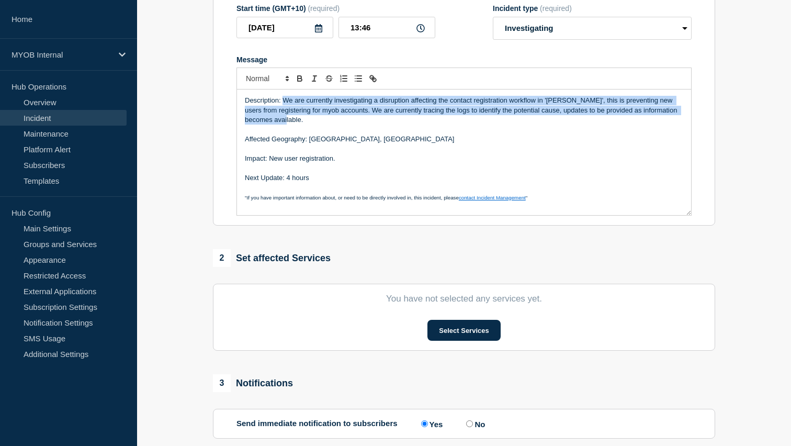
drag, startPoint x: 278, startPoint y: 128, endPoint x: 281, endPoint y: 109, distance: 19.2
click at [281, 109] on p "Description: We are currently investigating a disruption affecting the contact …" at bounding box center [464, 110] width 438 height 29
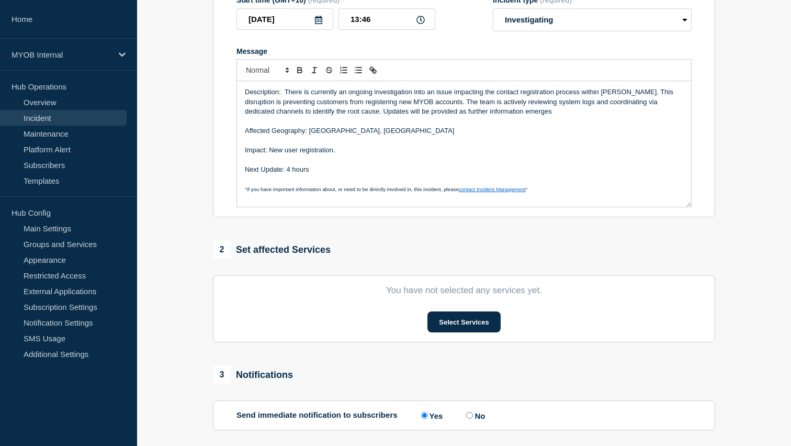
scroll to position [180, 0]
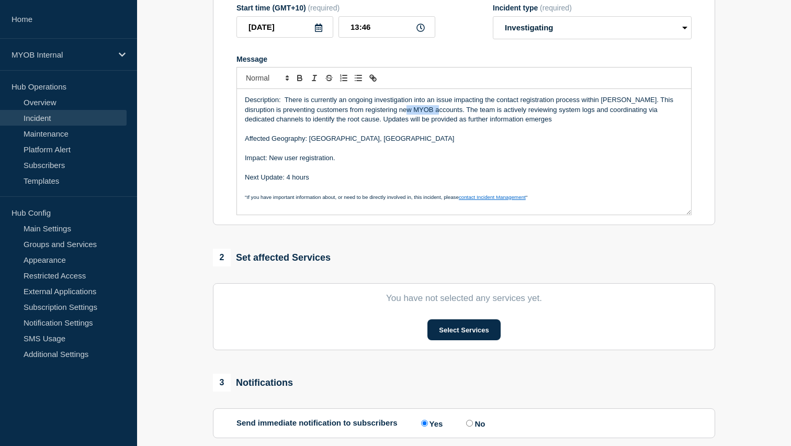
drag, startPoint x: 424, startPoint y: 119, endPoint x: 396, endPoint y: 119, distance: 27.7
click at [396, 119] on p "Description: There is currently an ongoing investigation into an issue impactin…" at bounding box center [464, 109] width 438 height 29
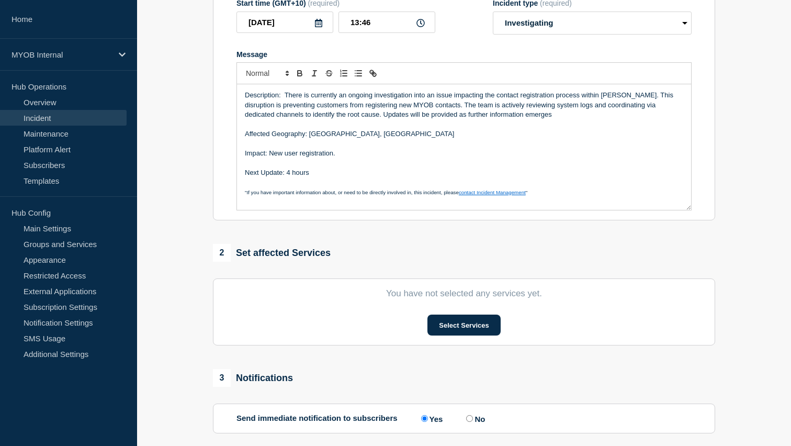
scroll to position [185, 0]
drag, startPoint x: 608, startPoint y: 112, endPoint x: 300, endPoint y: 124, distance: 307.8
click at [300, 119] on p "Description: There is currently an ongoing investigation into an issue impactin…" at bounding box center [464, 104] width 438 height 29
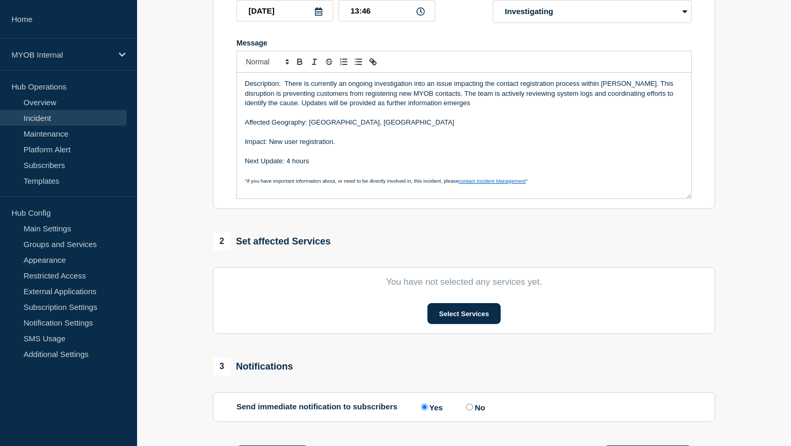
scroll to position [199, 0]
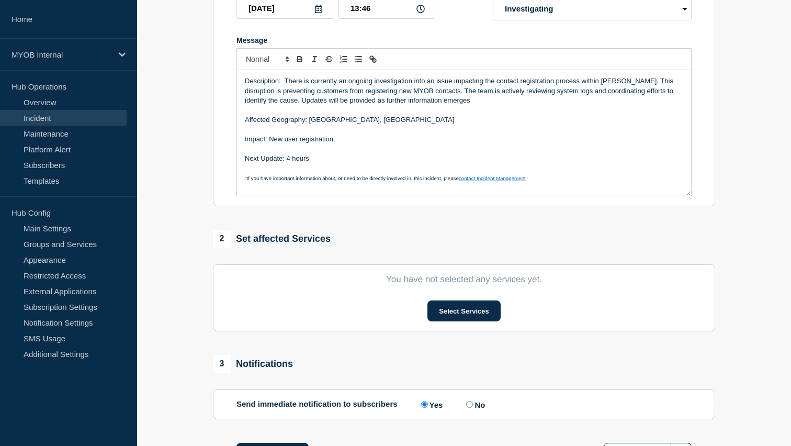
click at [453, 115] on p "Message" at bounding box center [464, 110] width 438 height 9
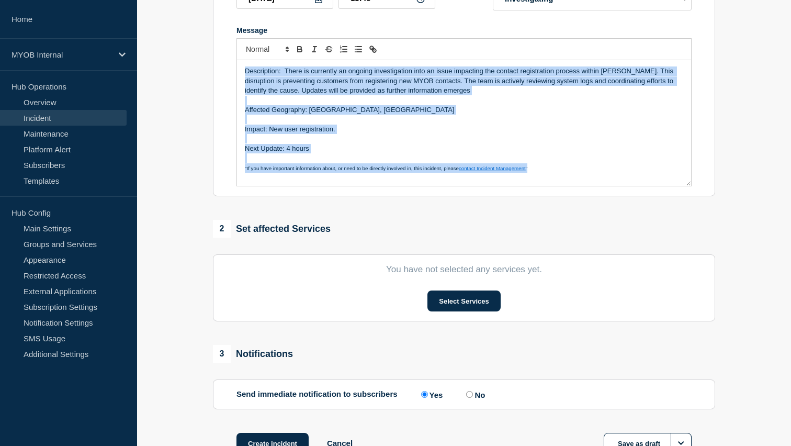
drag, startPoint x: 546, startPoint y: 179, endPoint x: 217, endPoint y: 52, distance: 352.2
click at [217, 52] on section "Title (required) Priority 3 - Archie - Contact registration errors Start time (…" at bounding box center [464, 56] width 502 height 281
copy div "Description: There is currently an ongoing investigation into an issue impactin…"
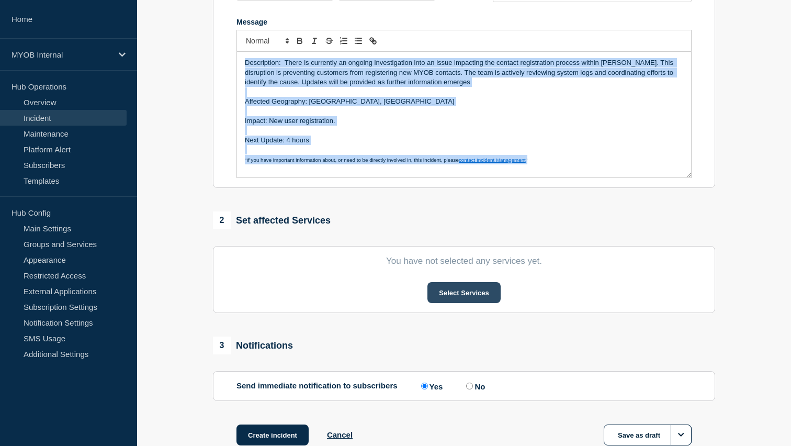
scroll to position [219, 0]
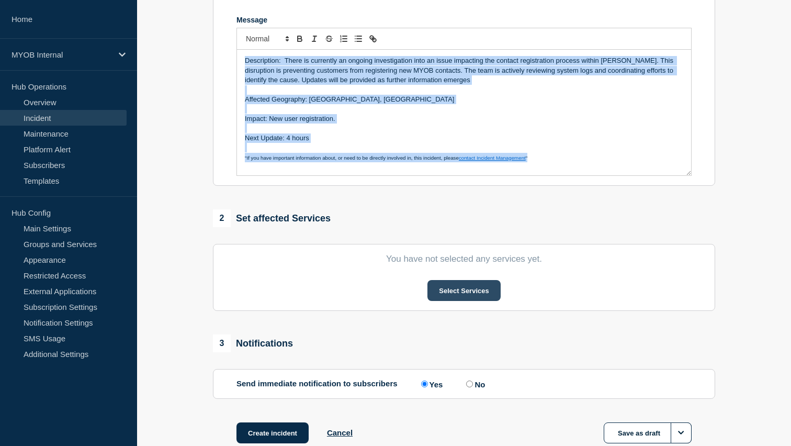
click at [470, 301] on button "Select Services" at bounding box center [463, 290] width 73 height 21
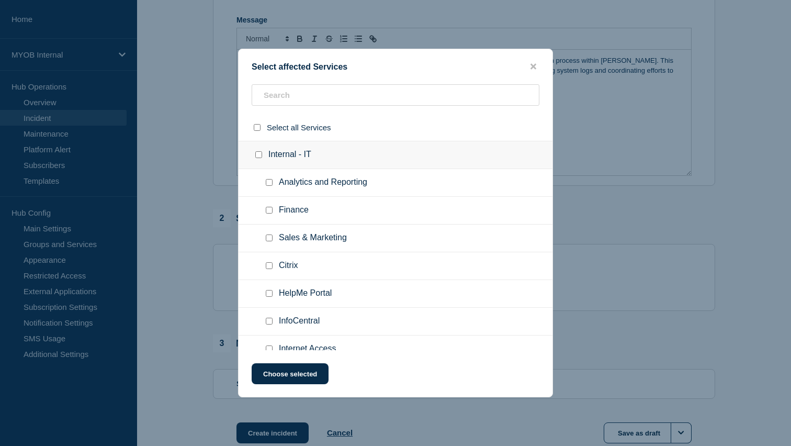
drag, startPoint x: 281, startPoint y: 198, endPoint x: 281, endPoint y: 163, distance: 35.0
click at [281, 173] on ul "Analytics and Reporting" at bounding box center [396, 183] width 314 height 28
click at [290, 103] on input "text" at bounding box center [396, 94] width 288 height 21
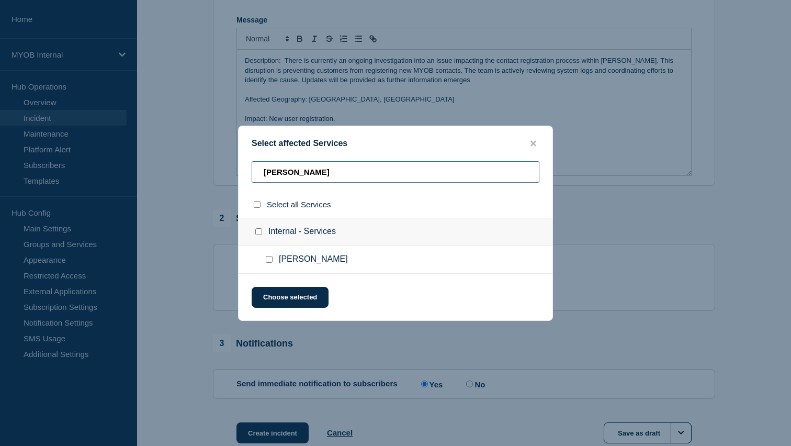
type input "archie"
click at [270, 259] on input "Archie checkbox" at bounding box center [269, 259] width 7 height 7
checkbox input "true"
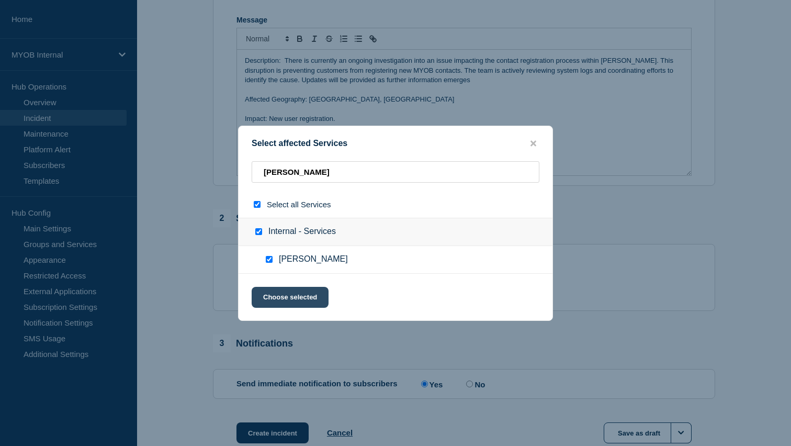
click at [274, 299] on button "Choose selected" at bounding box center [290, 297] width 77 height 21
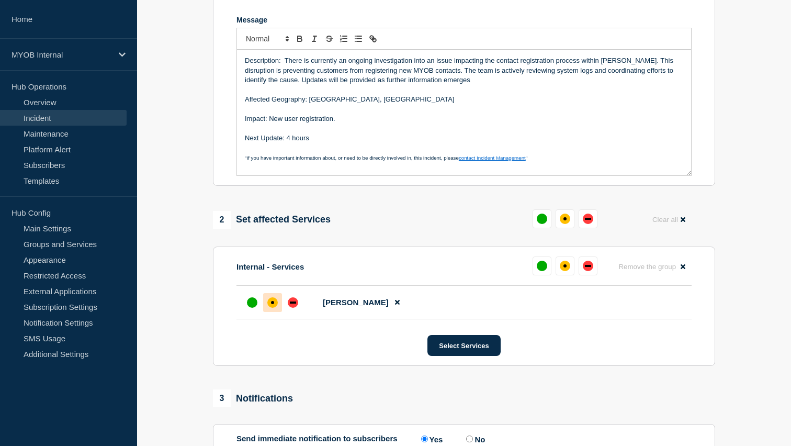
click at [275, 308] on div "affected" at bounding box center [272, 302] width 10 height 10
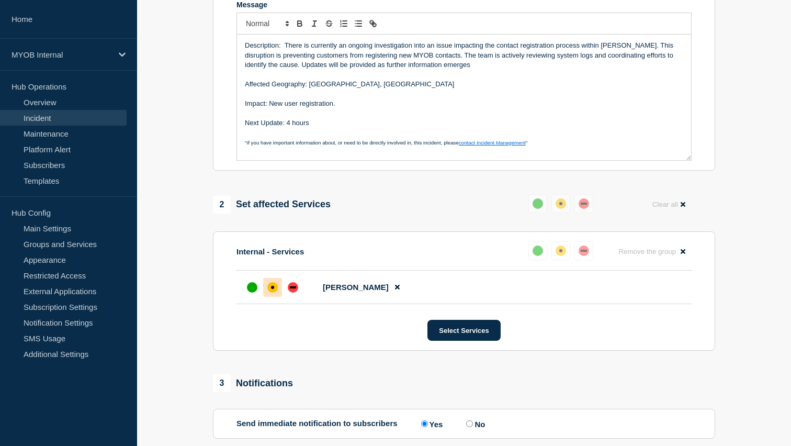
scroll to position [232, 0]
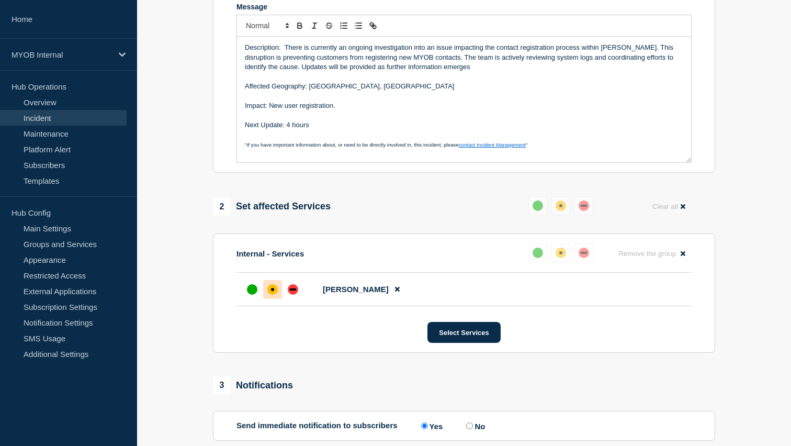
click at [419, 139] on p "Message" at bounding box center [464, 134] width 438 height 9
click at [551, 149] on p ""If you have important information about, or need to be directly involved in, t…" at bounding box center [464, 144] width 438 height 9
click at [549, 149] on p ""If you have important information about, or need to be directly involved in, t…" at bounding box center [464, 144] width 438 height 9
click at [518, 59] on p "Description: There is currently an ongoing investigation into an issue impactin…" at bounding box center [464, 57] width 438 height 29
click at [559, 162] on div "Description: There is currently an ongoing investigation into an issue impactin…" at bounding box center [464, 100] width 454 height 126
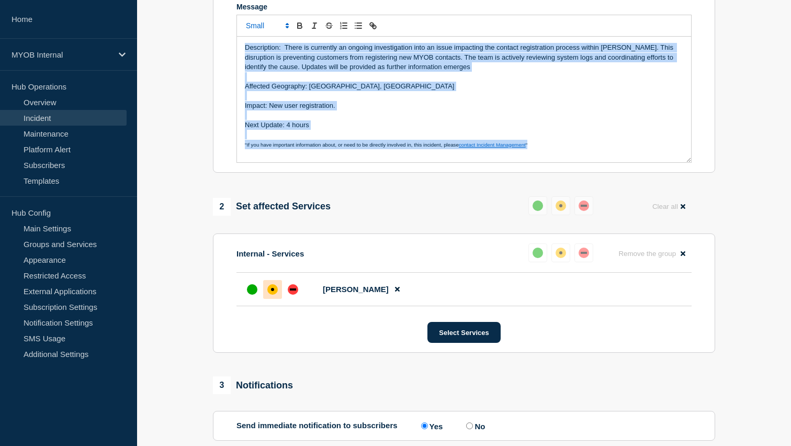
drag, startPoint x: 544, startPoint y: 158, endPoint x: 188, endPoint y: 50, distance: 372.3
click at [187, 50] on section "1 Provide details Title (required) Priority 3 - Archie - Contact registration e…" at bounding box center [464, 185] width 654 height 654
copy div "Description: There is currently an ongoing investigation into an issue impactin…"
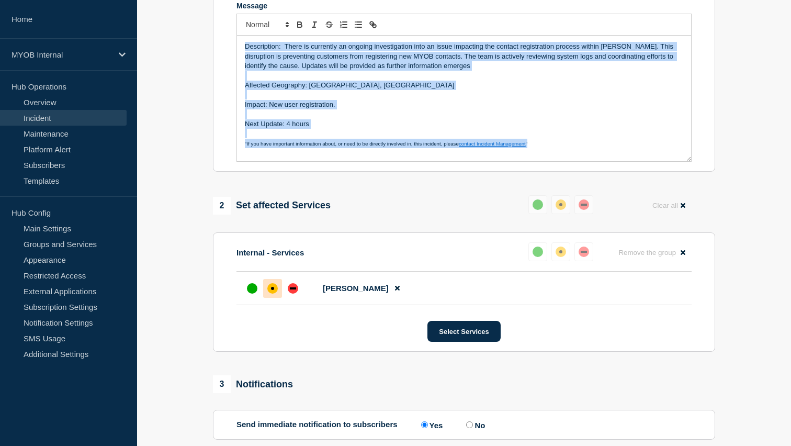
scroll to position [356, 0]
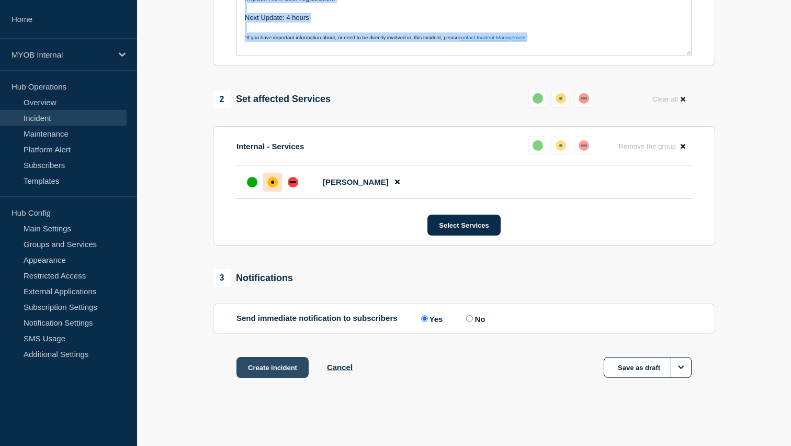
click at [266, 367] on button "Create incident" at bounding box center [272, 367] width 72 height 21
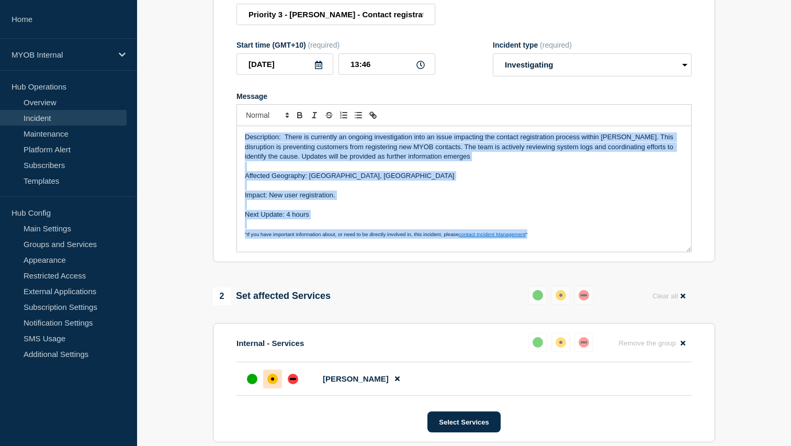
scroll to position [139, 0]
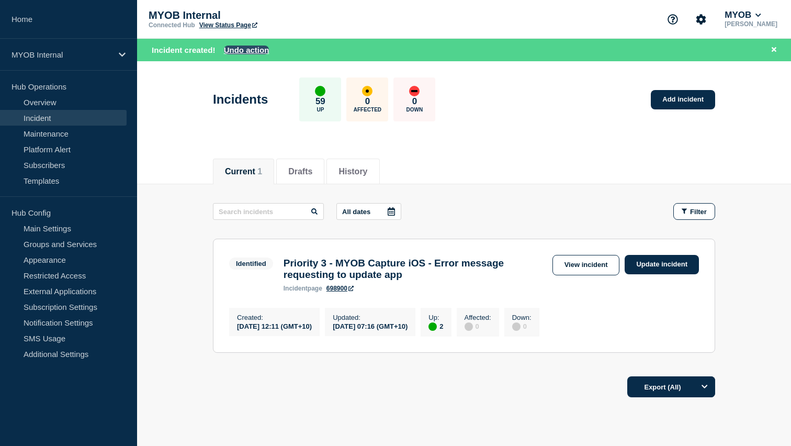
click at [251, 53] on button "Undo action" at bounding box center [247, 50] width 46 height 9
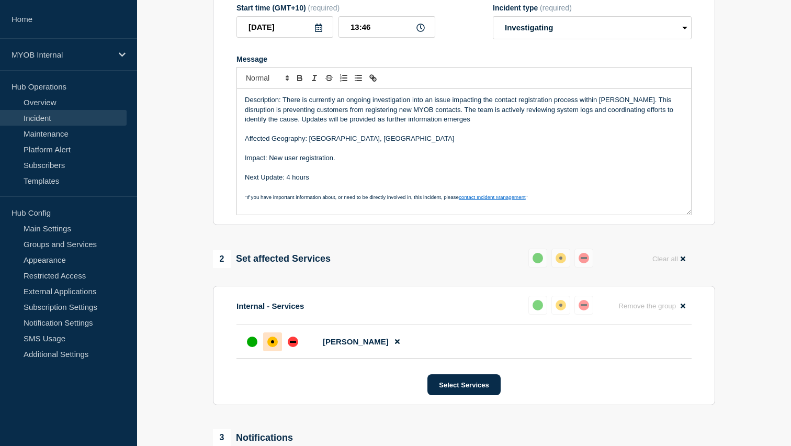
scroll to position [356, 0]
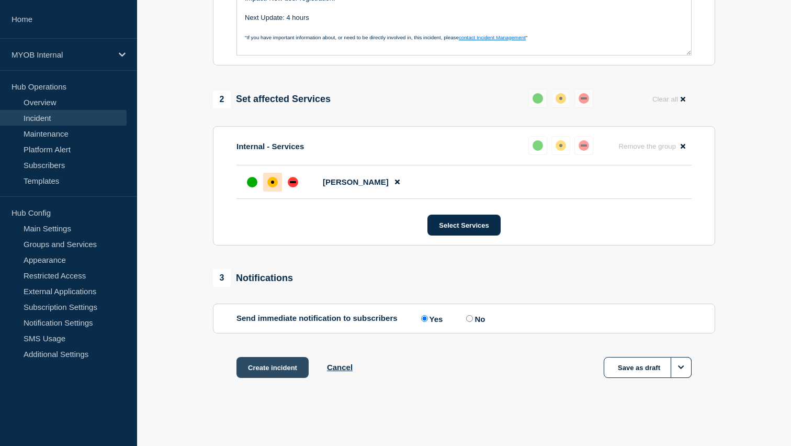
click at [264, 365] on button "Create incident" at bounding box center [272, 367] width 72 height 21
